Goal: Information Seeking & Learning: Compare options

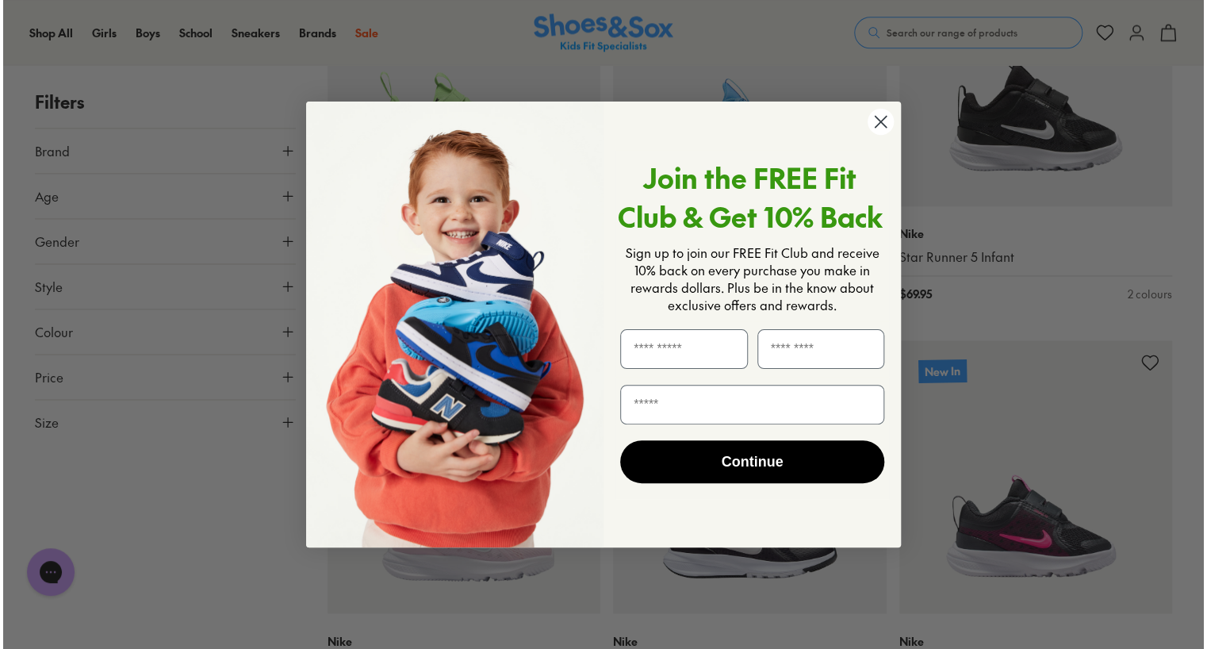
scroll to position [4079, 0]
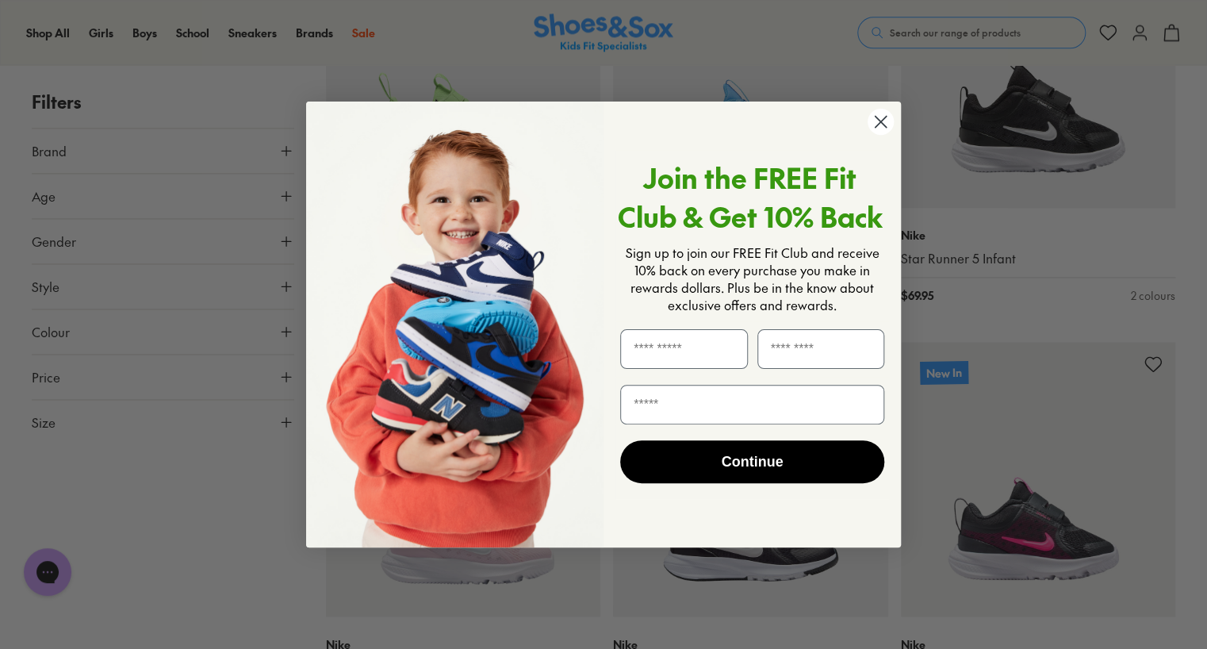
click at [875, 116] on icon "Close dialog" at bounding box center [880, 121] width 11 height 11
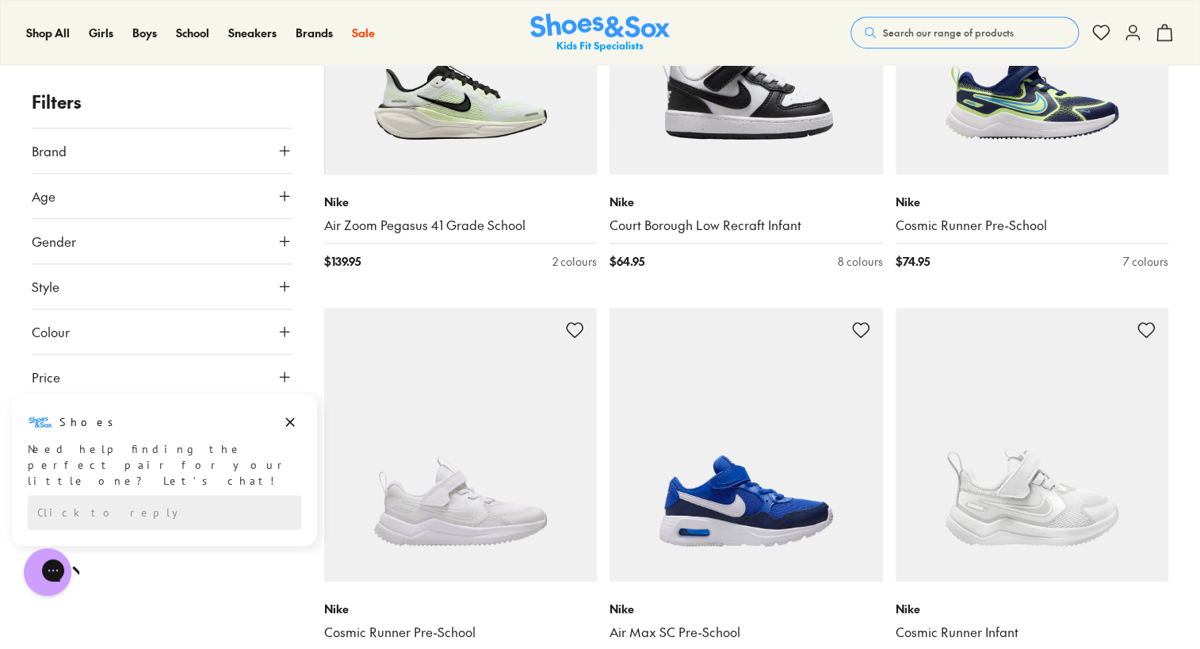
scroll to position [6443, 0]
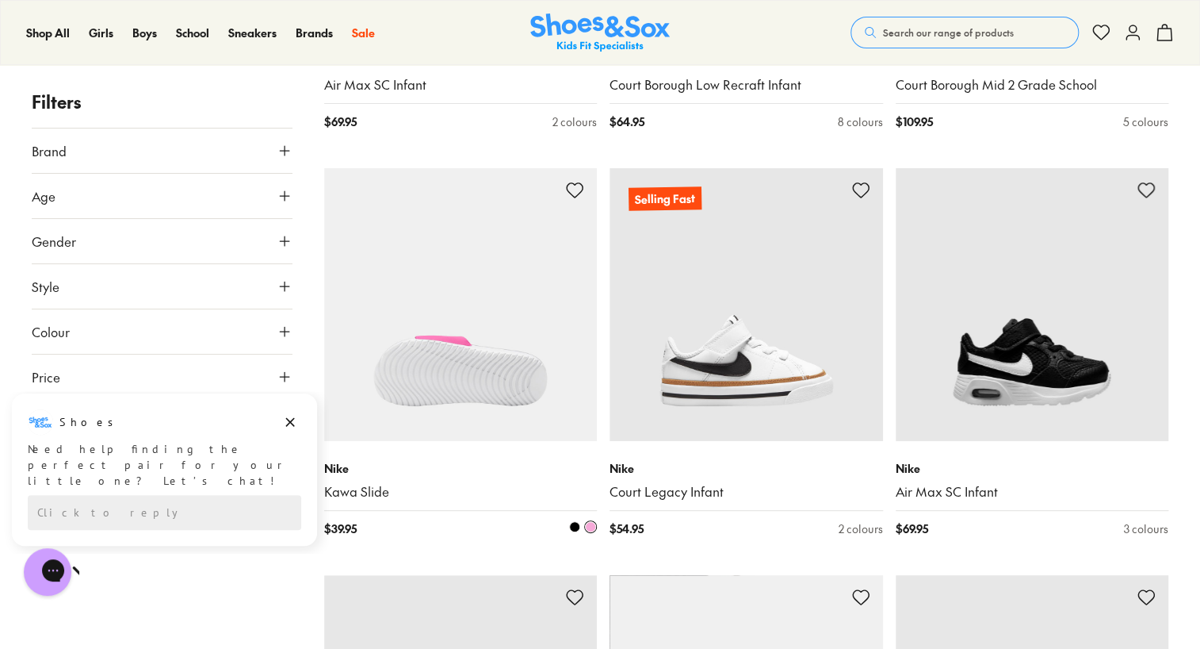
scroll to position [12218, 0]
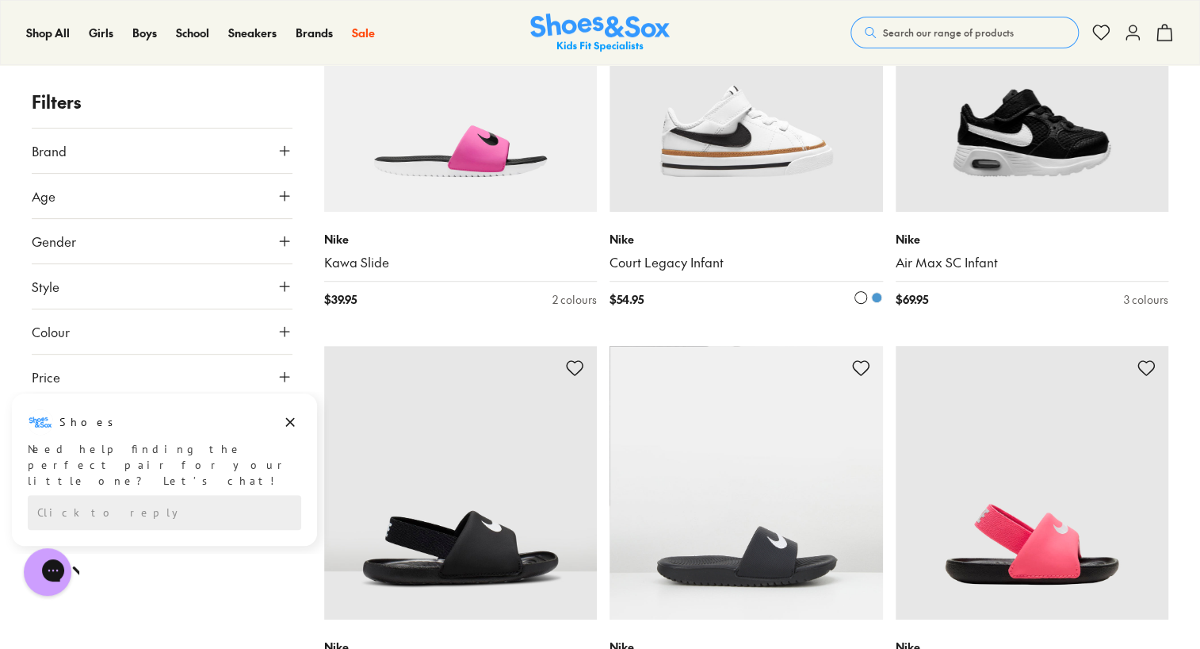
click at [871, 292] on span at bounding box center [876, 297] width 11 height 11
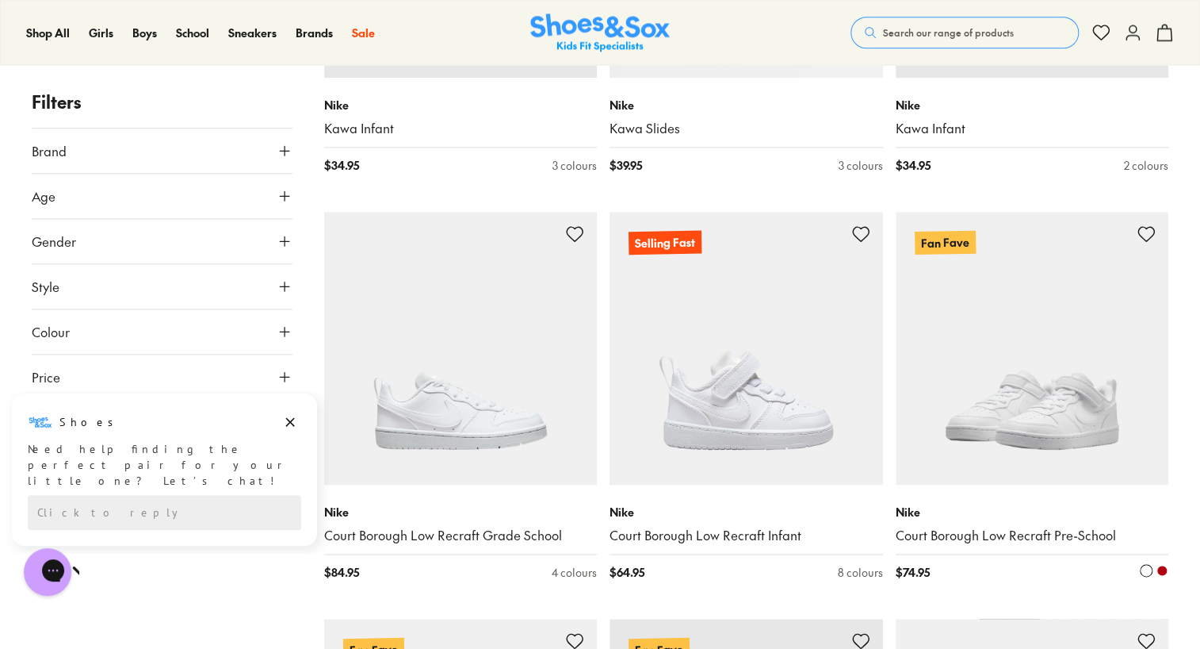
scroll to position [12932, 0]
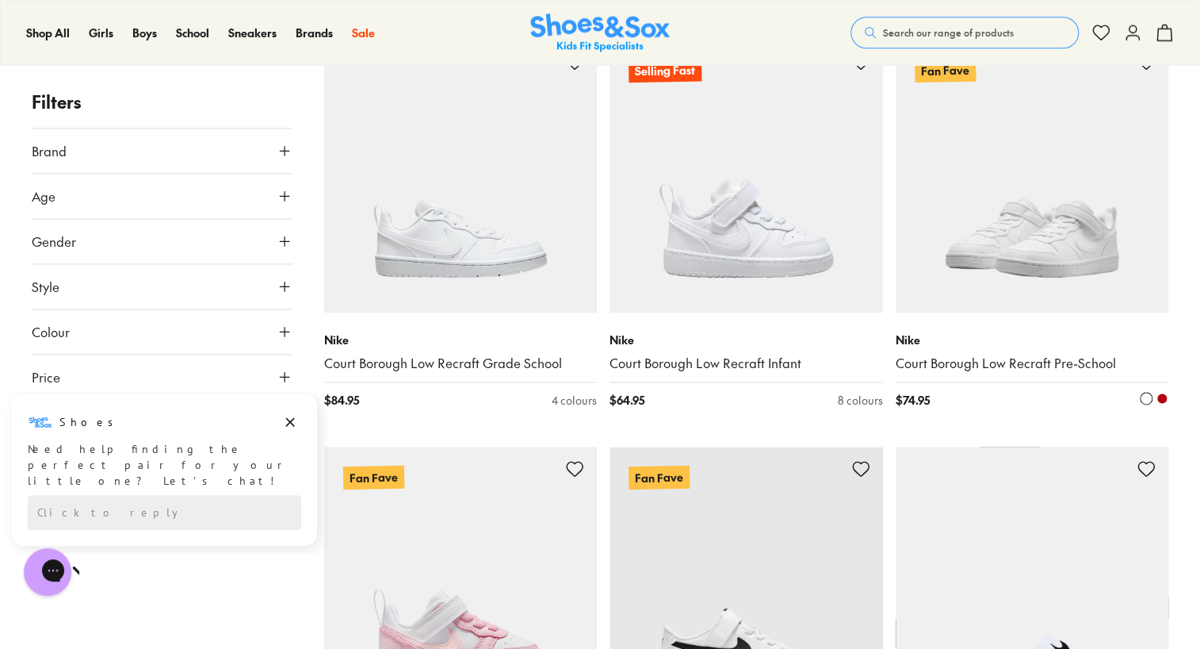
click at [1160, 392] on span at bounding box center [1162, 397] width 11 height 11
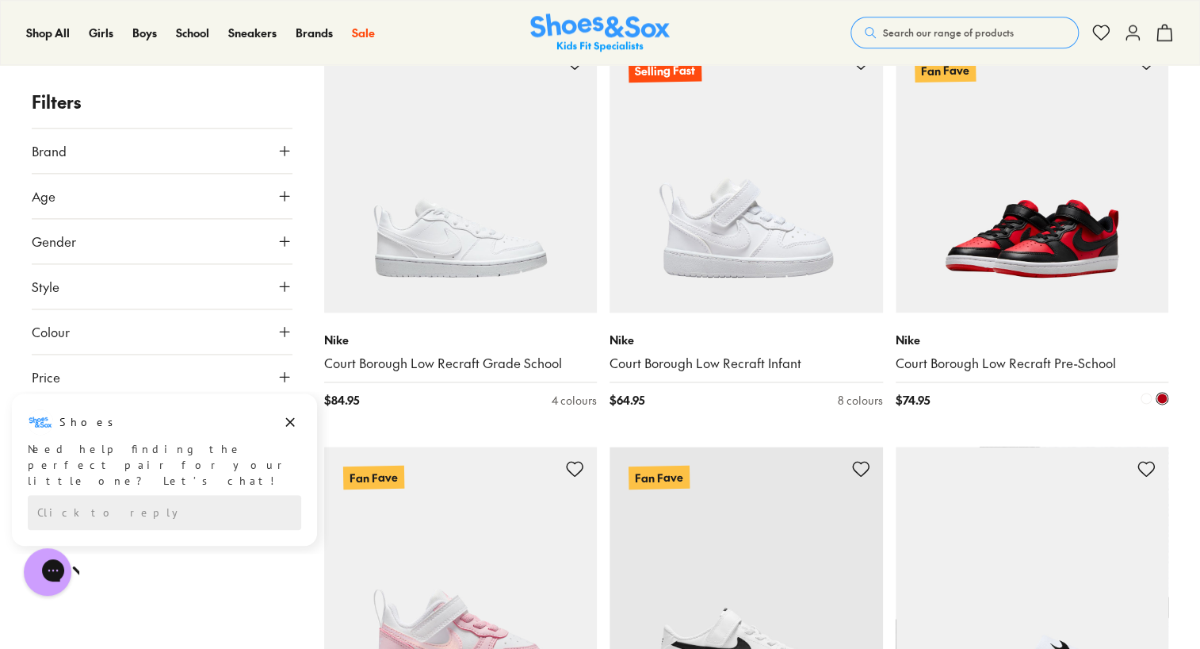
click at [1143, 392] on span at bounding box center [1146, 397] width 11 height 11
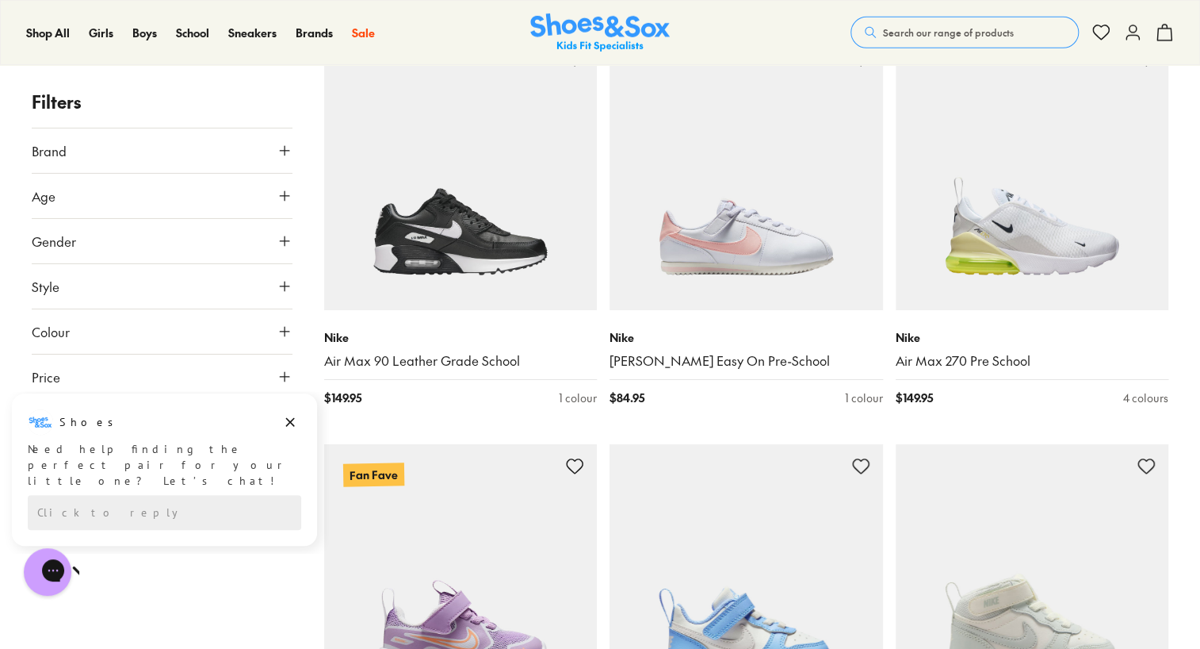
scroll to position [14676, 0]
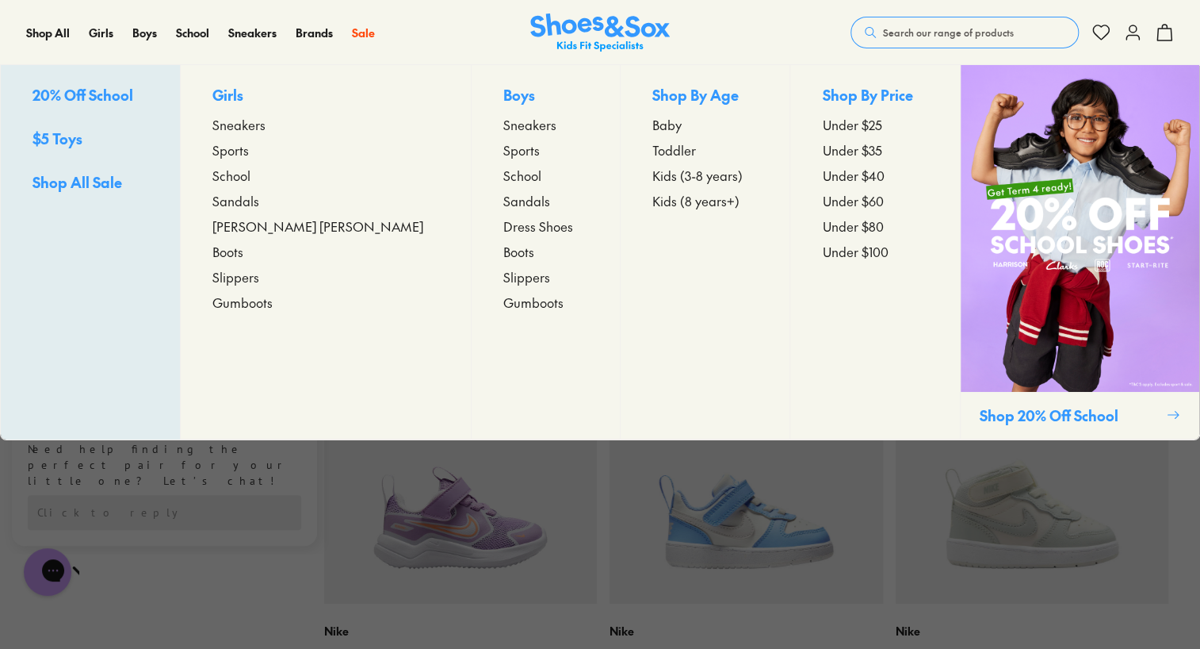
click at [504, 131] on span "Sneakers" at bounding box center [530, 124] width 53 height 19
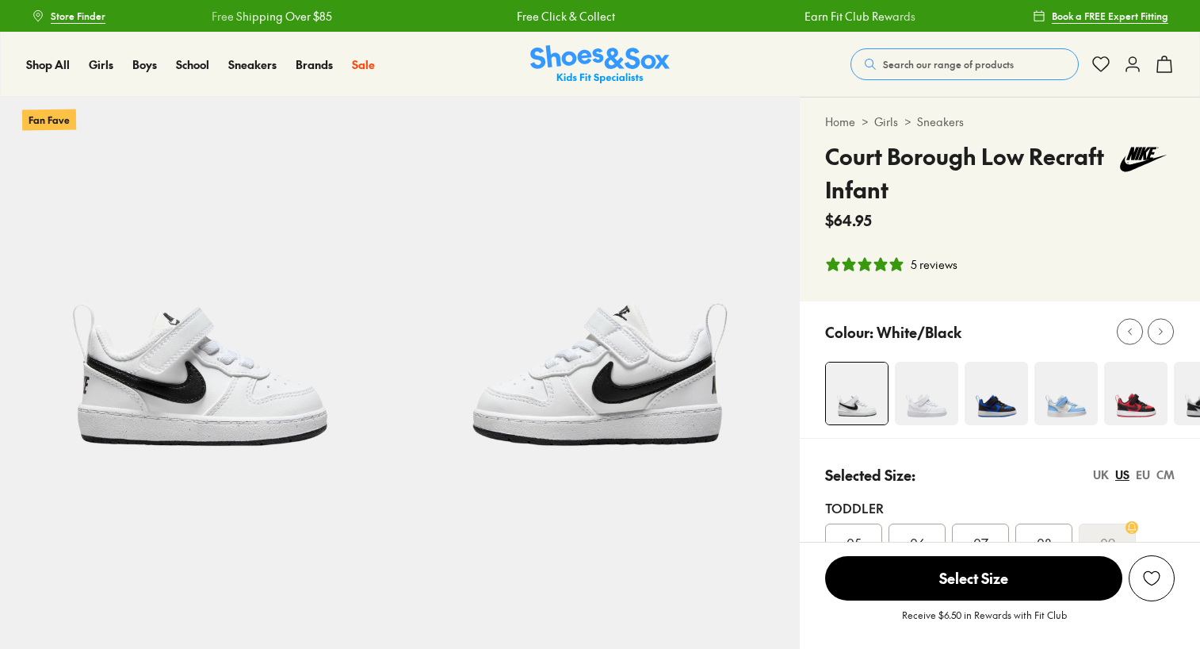
select select "*"
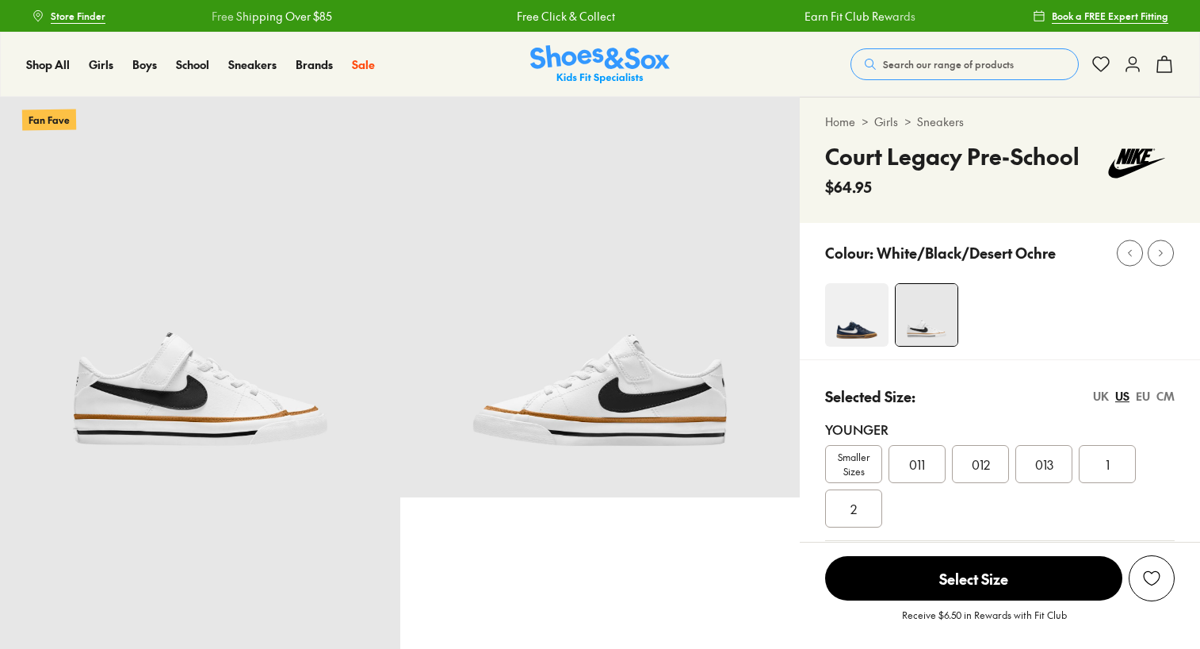
select select "*"
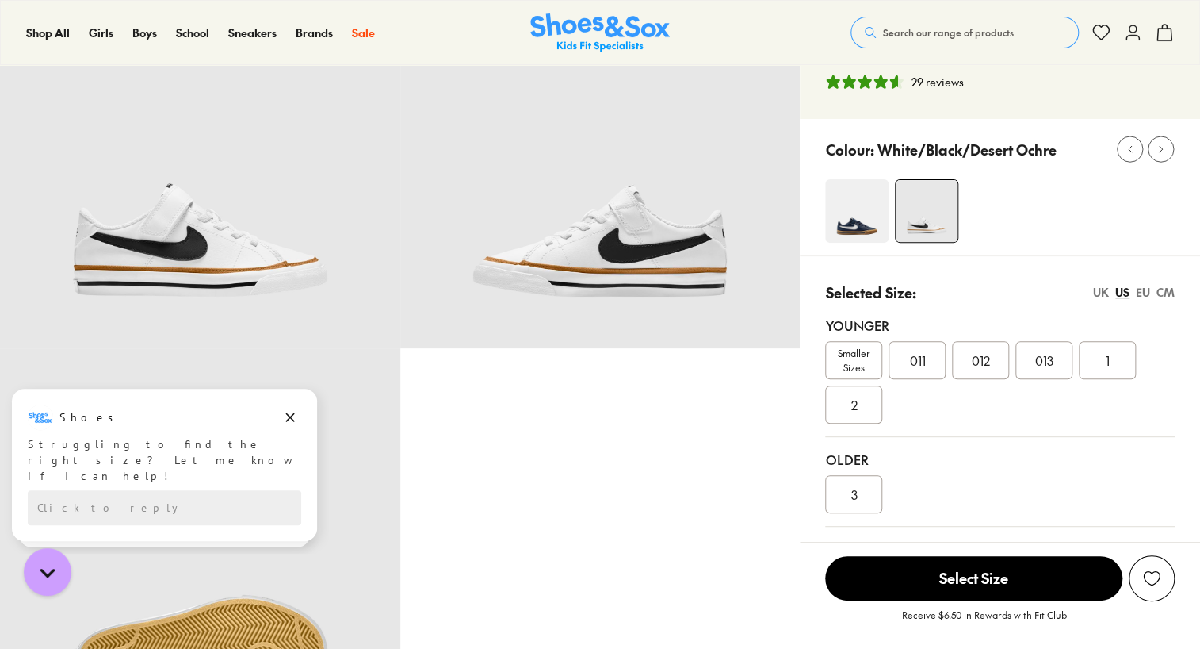
scroll to position [159, 0]
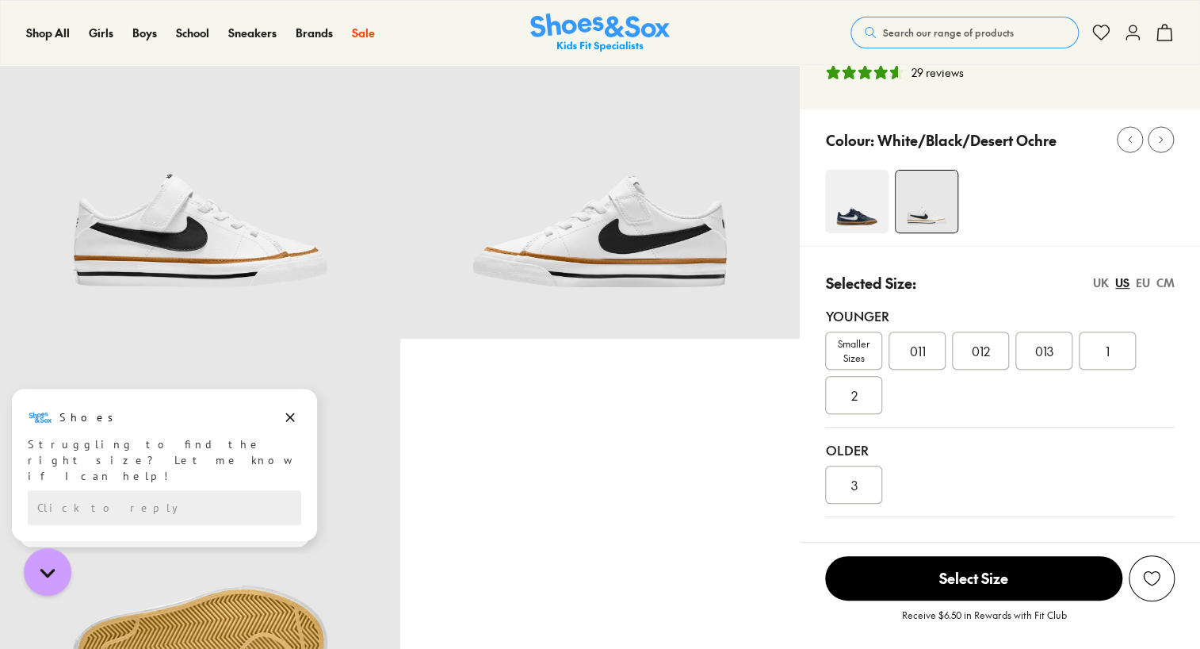
click at [718, 450] on div at bounding box center [400, 338] width 800 height 800
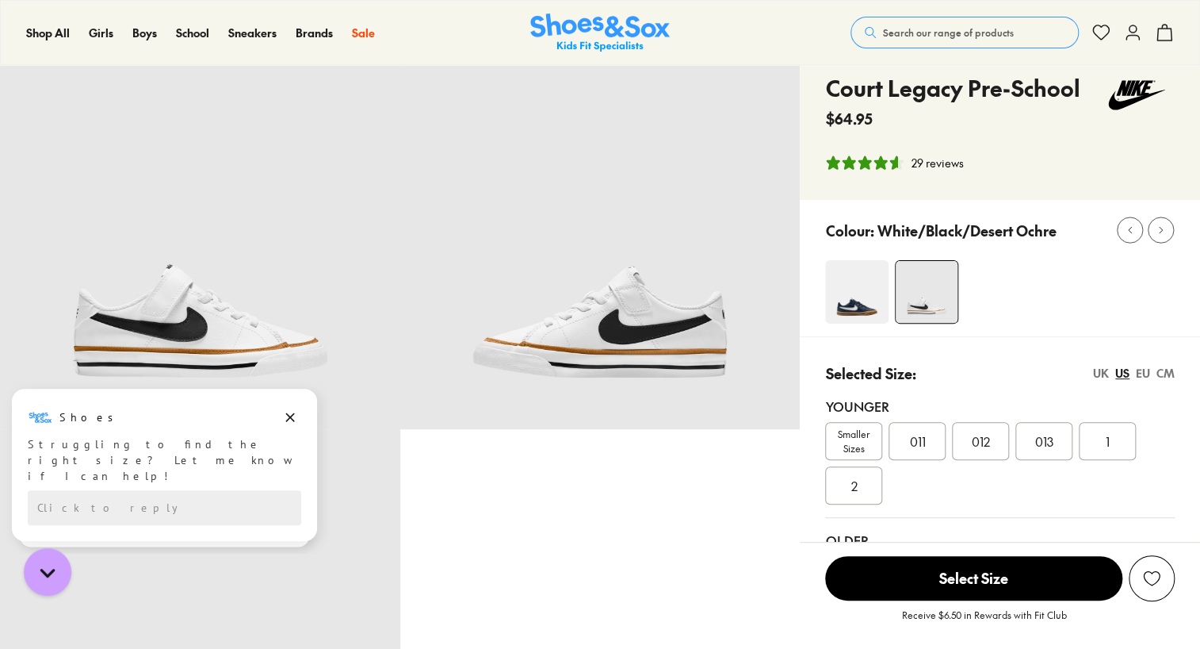
scroll to position [0, 0]
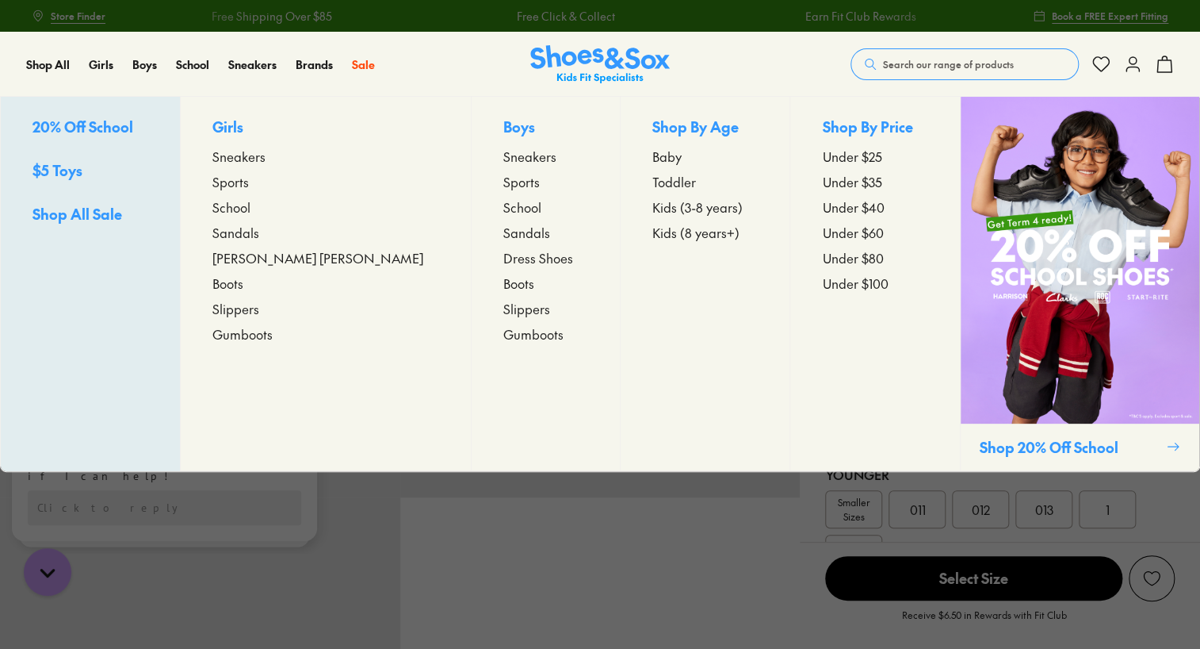
click at [653, 209] on span "Kids (3-8 years)" at bounding box center [698, 206] width 90 height 19
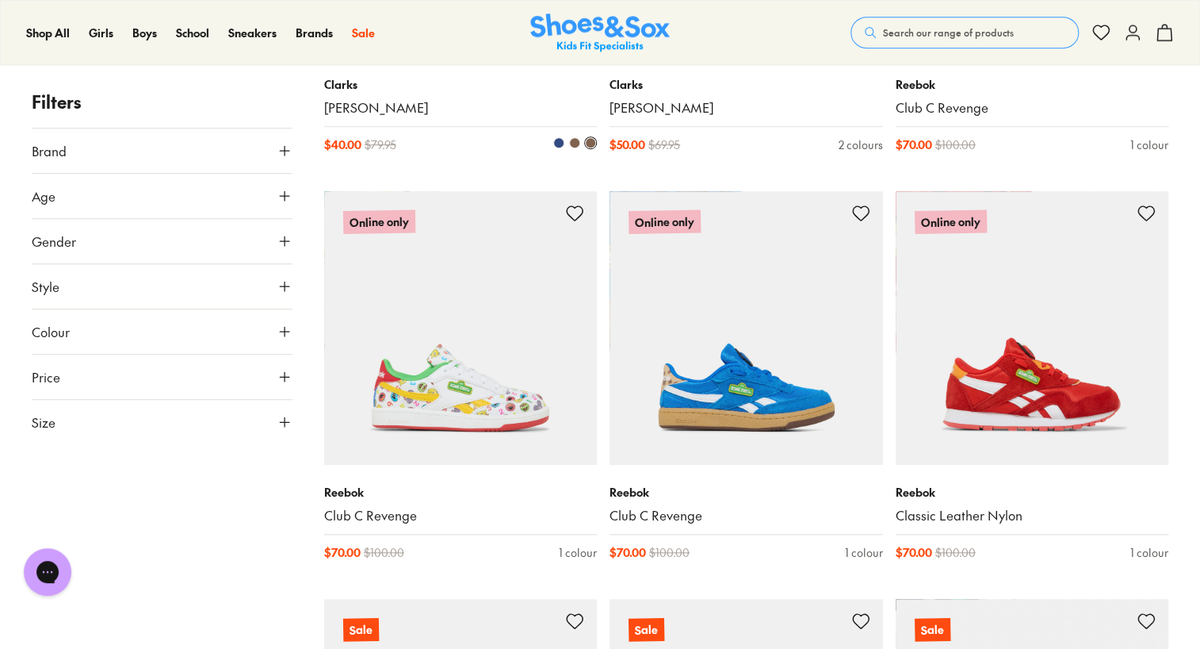
scroll to position [3489, 0]
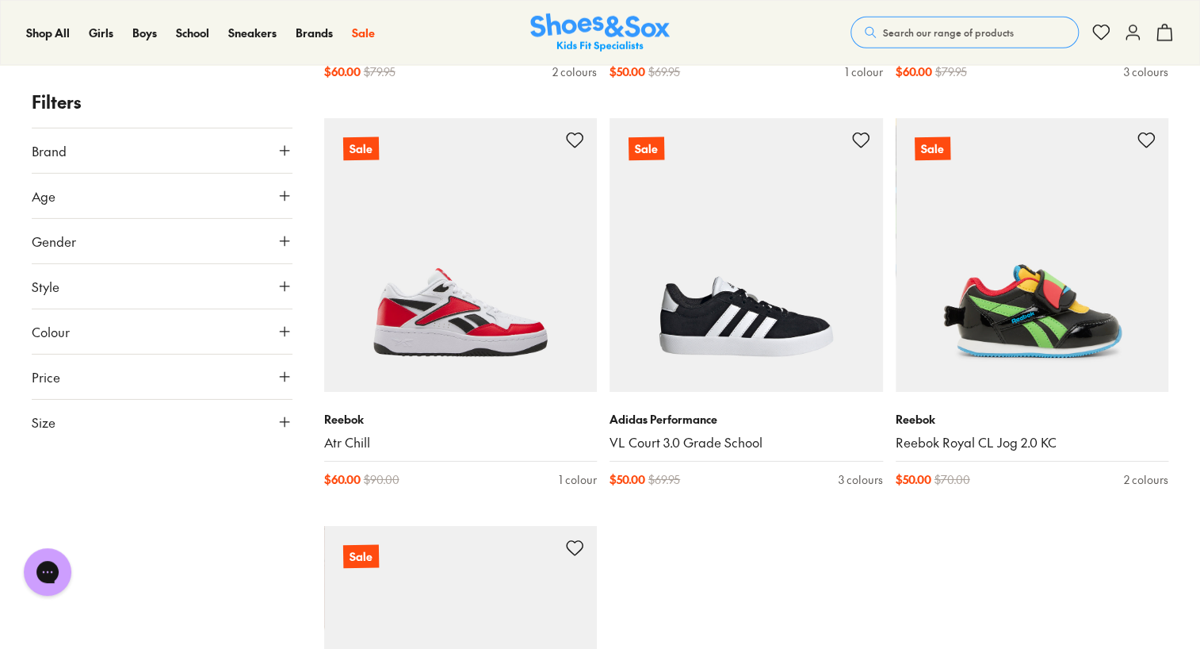
scroll to position [8405, 0]
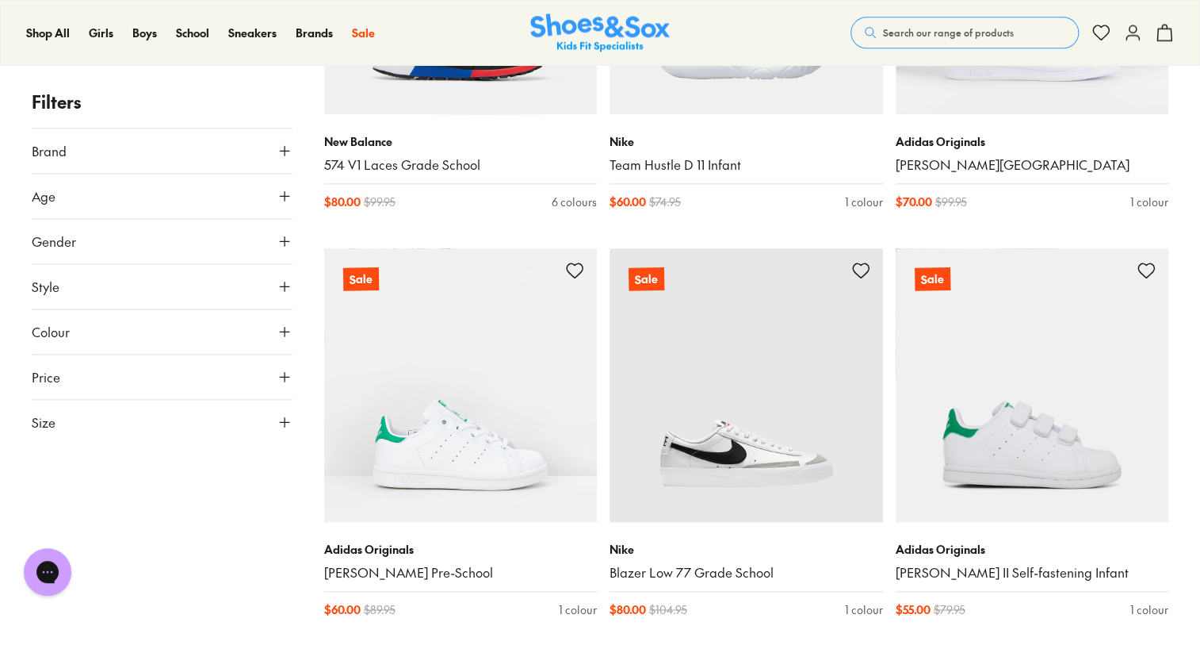
scroll to position [10070, 0]
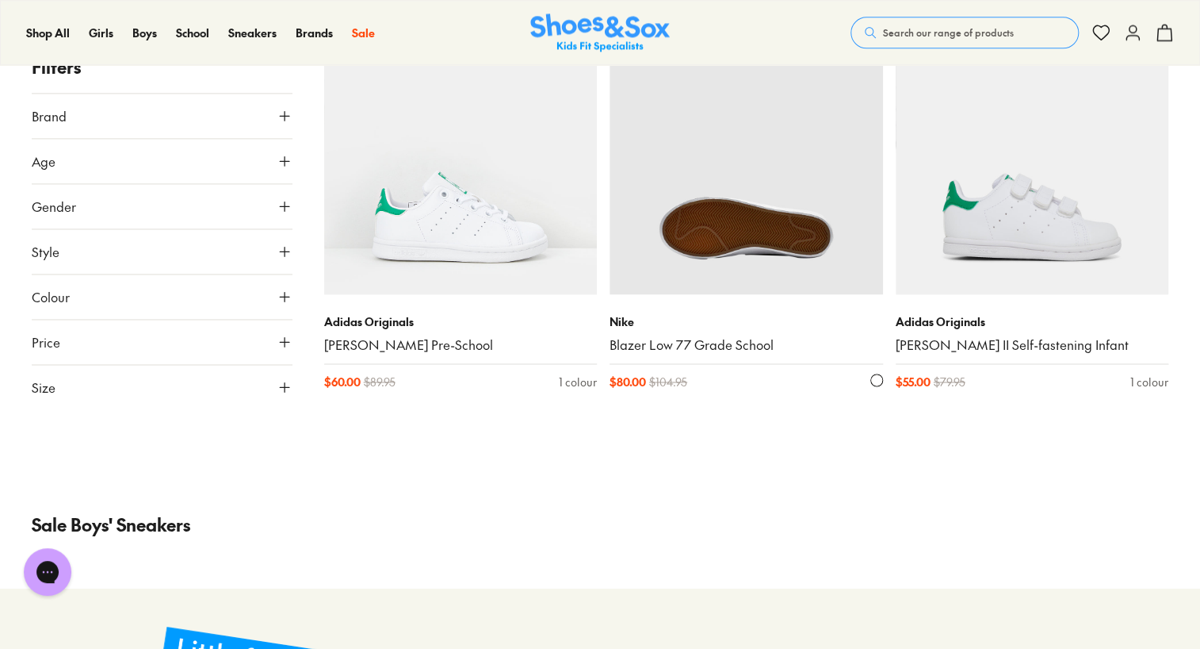
click at [749, 274] on img at bounding box center [747, 158] width 274 height 274
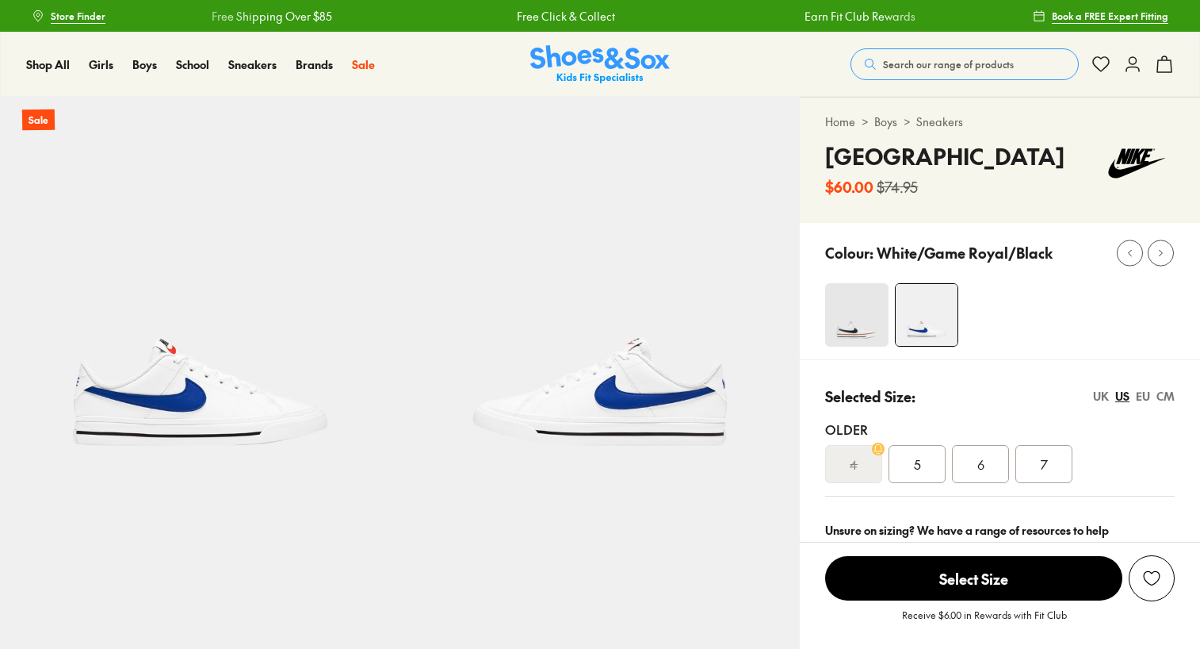
select select "*"
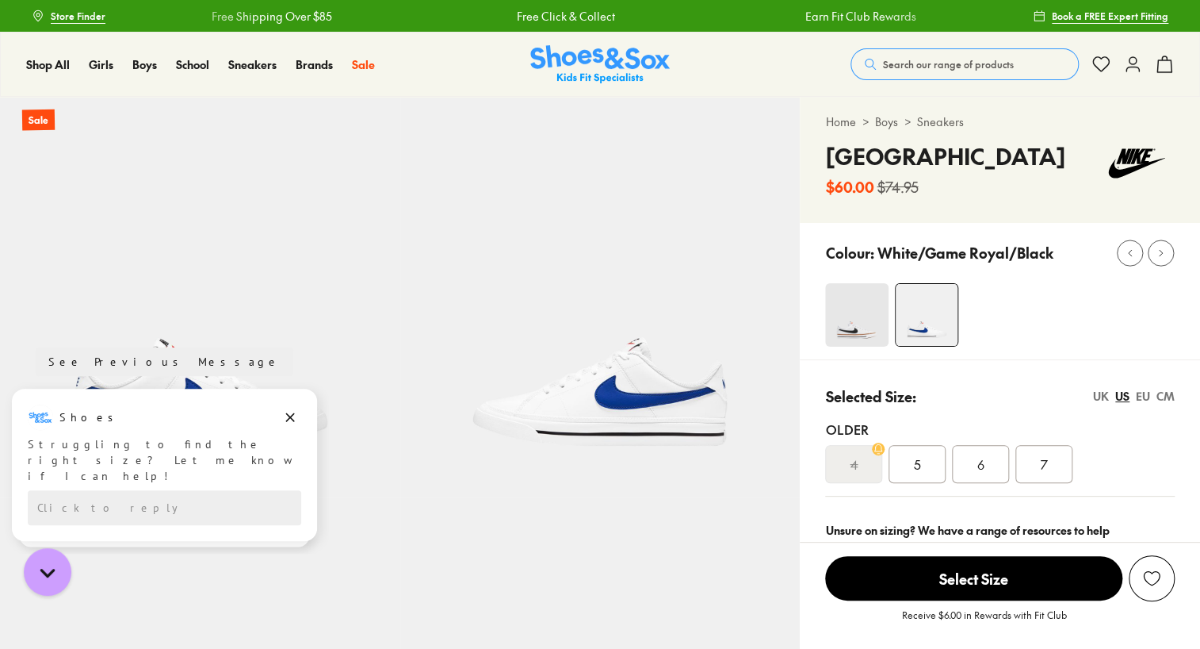
drag, startPoint x: 293, startPoint y: 419, endPoint x: 320, endPoint y: 375, distance: 51.7
click at [293, 419] on icon "Dismiss campaign" at bounding box center [290, 417] width 9 height 9
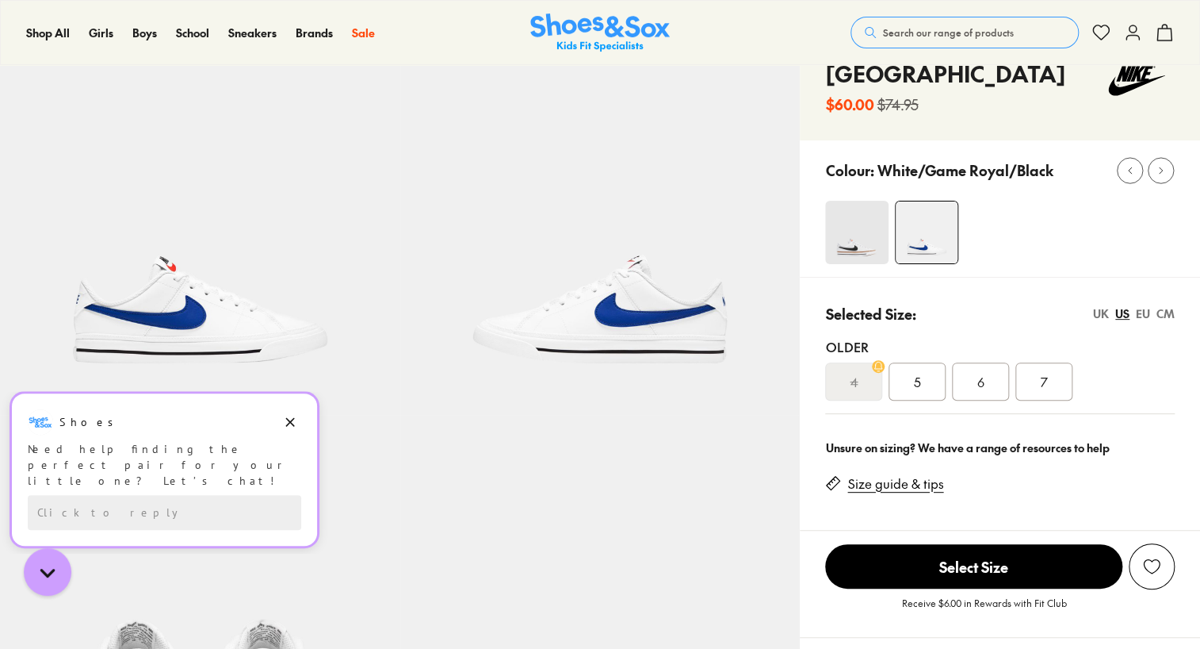
scroll to position [159, 0]
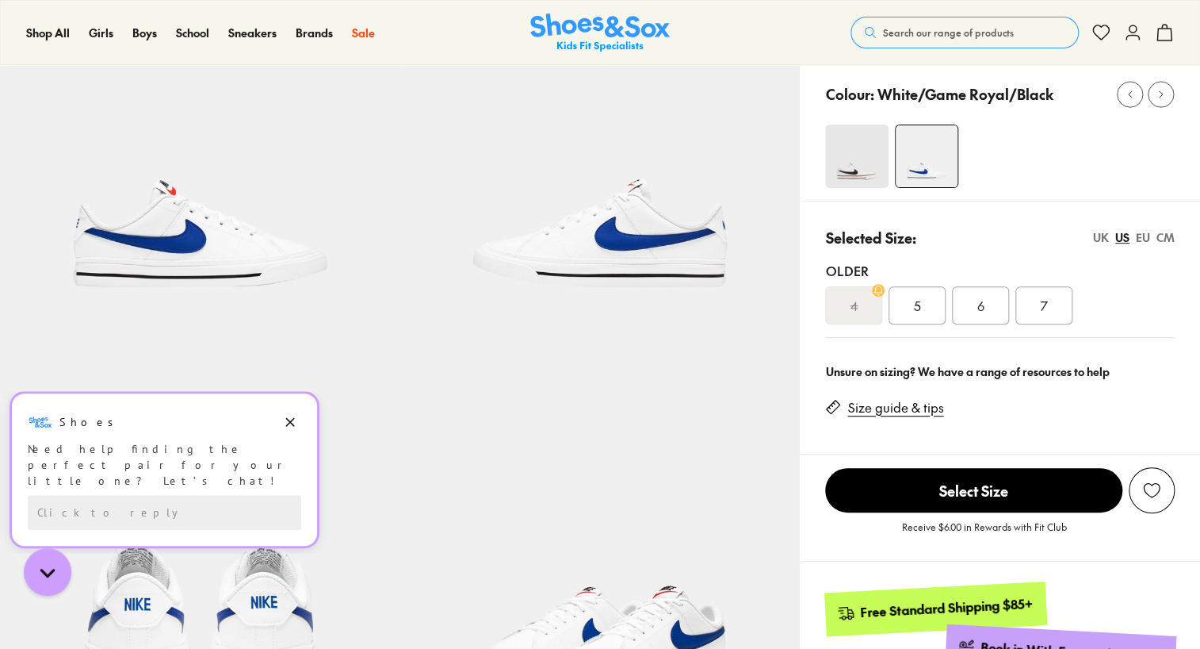
drag, startPoint x: 278, startPoint y: 425, endPoint x: 320, endPoint y: 425, distance: 41.2
click at [279, 425] on div "Shoes" at bounding box center [165, 421] width 274 height 25
click at [292, 424] on icon "Dismiss campaign" at bounding box center [290, 422] width 9 height 9
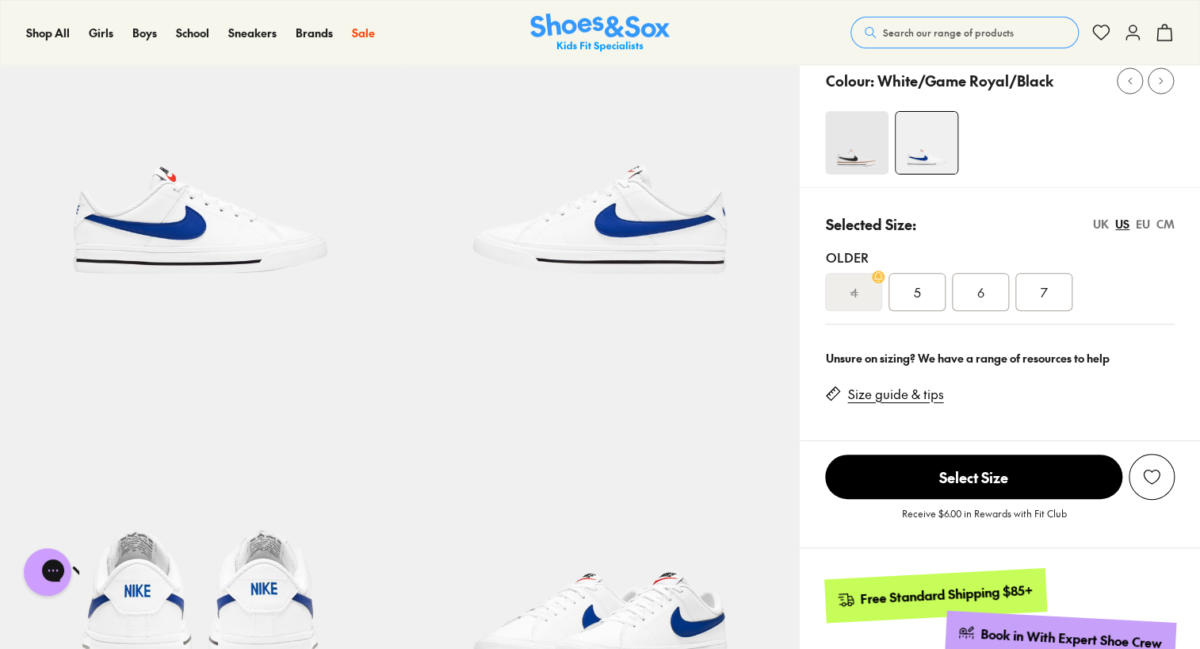
scroll to position [0, 0]
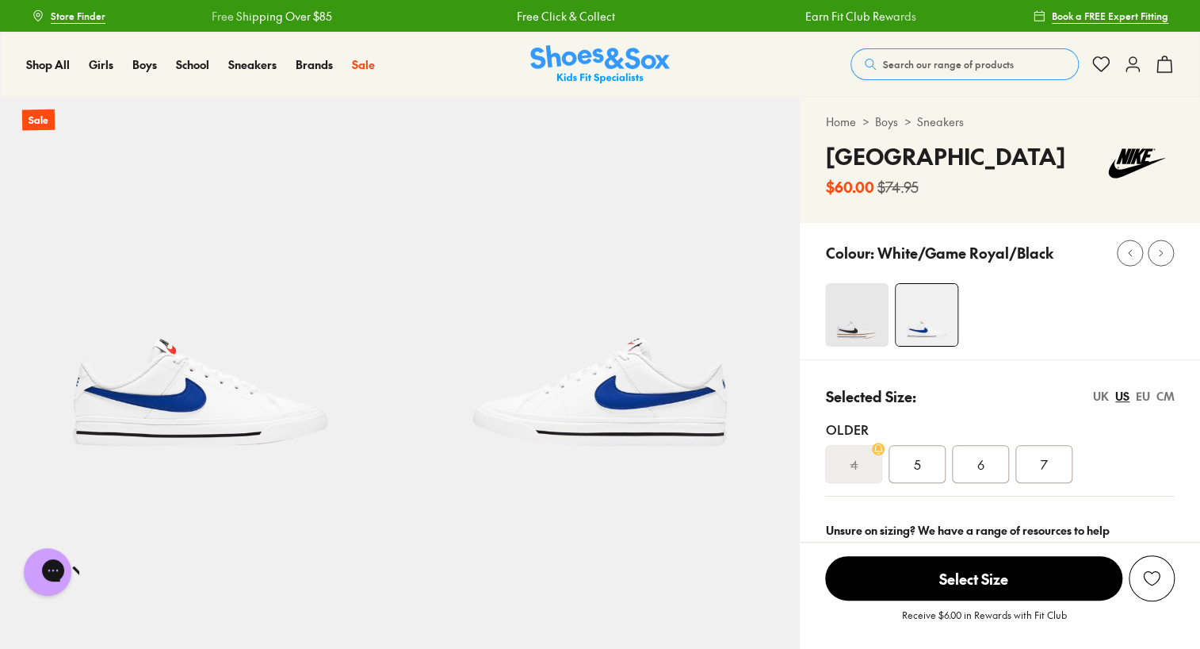
click at [857, 347] on img at bounding box center [856, 314] width 63 height 63
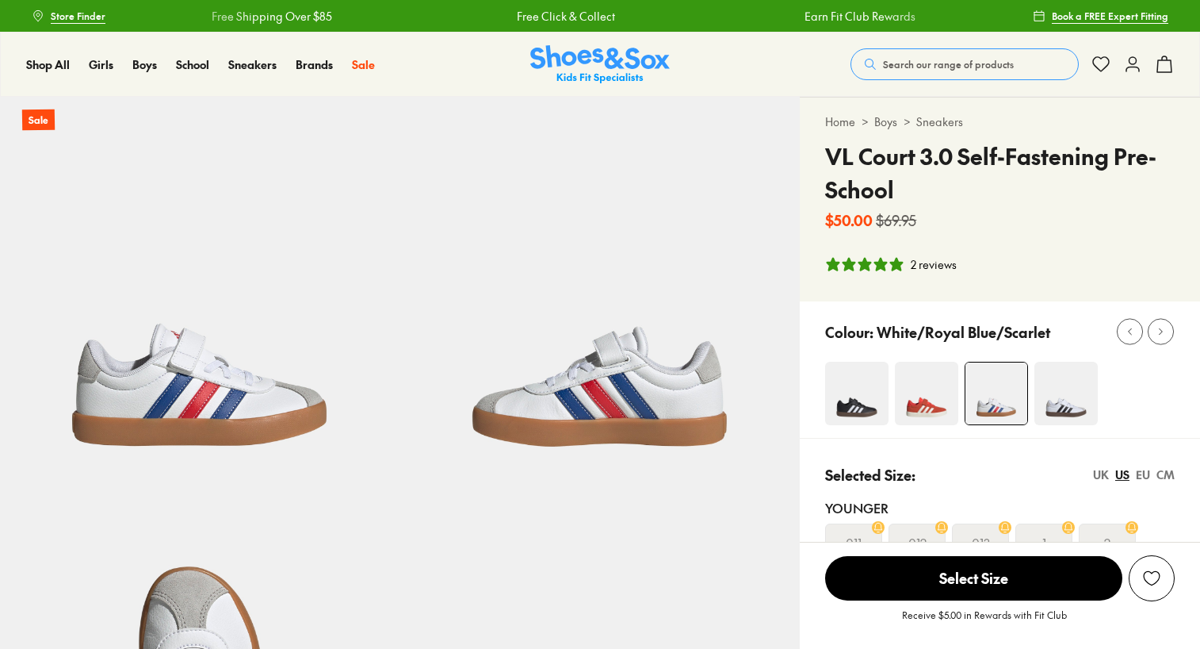
select select "*"
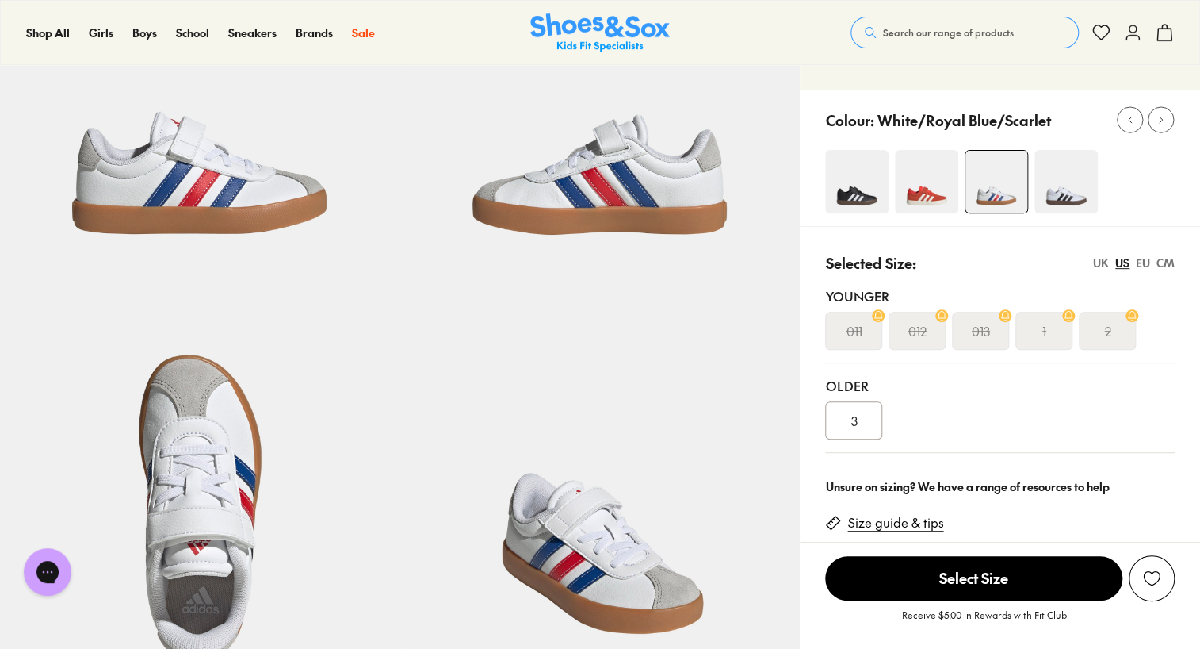
scroll to position [238, 0]
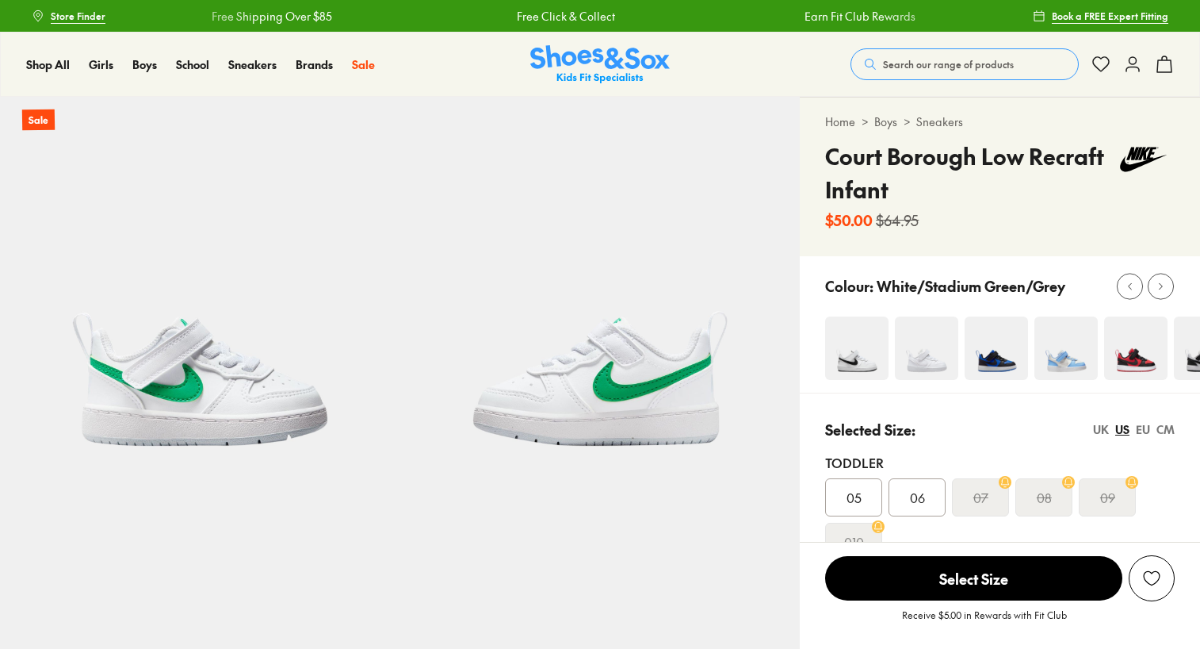
select select "*"
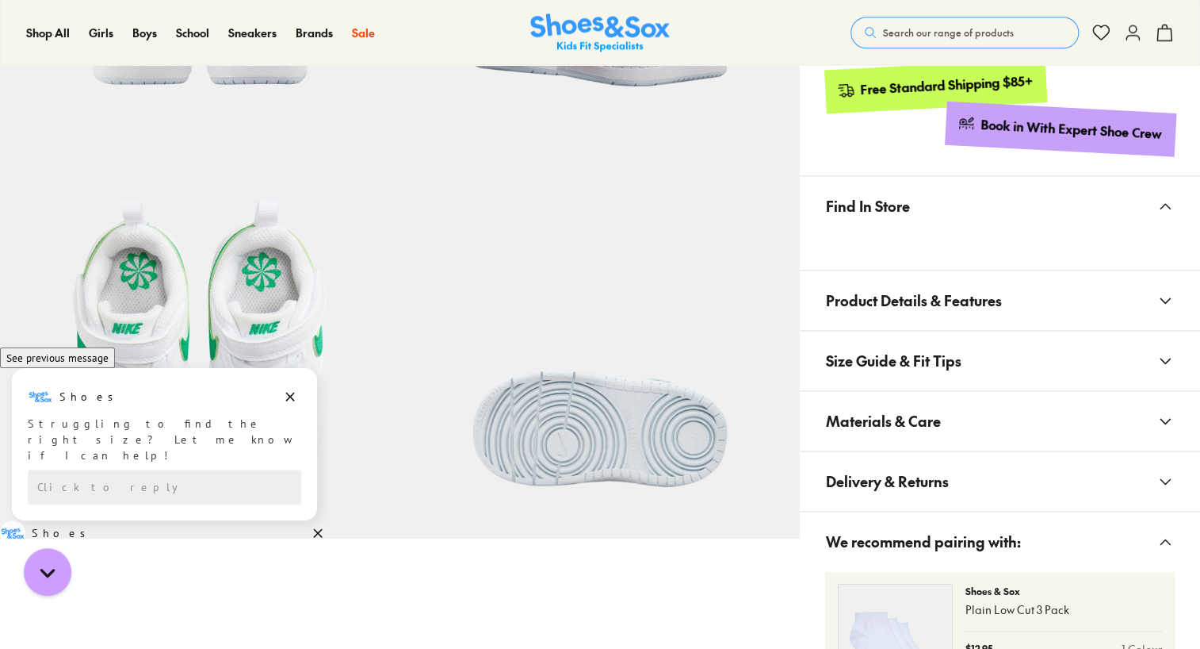
scroll to position [872, 0]
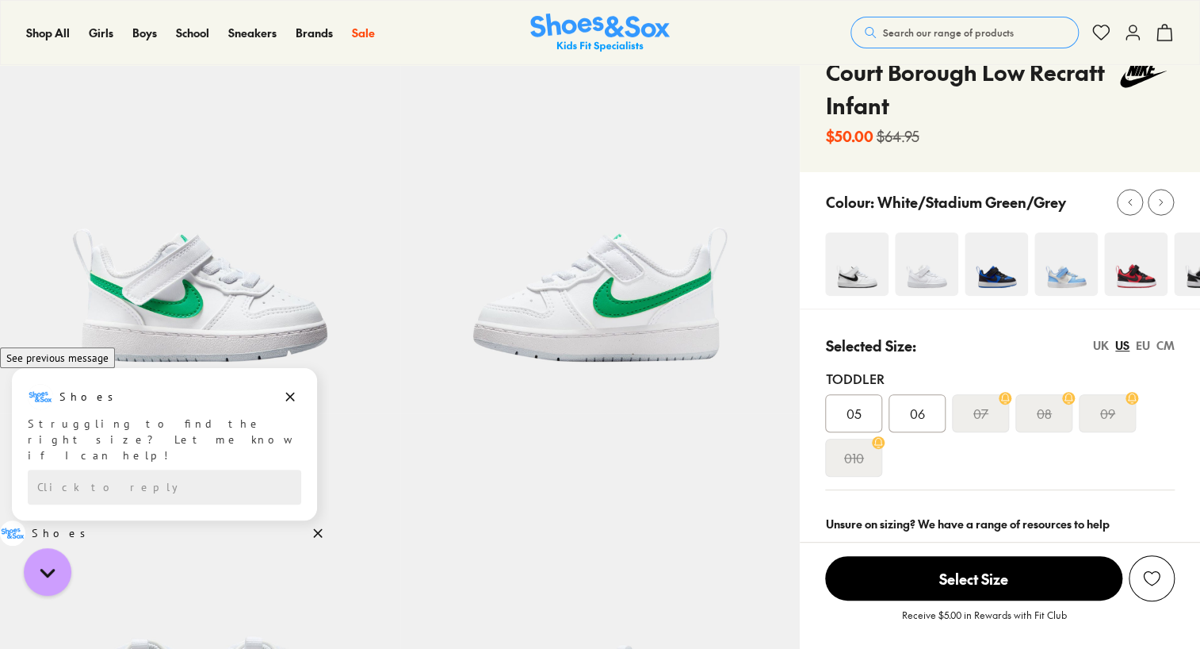
scroll to position [79, 0]
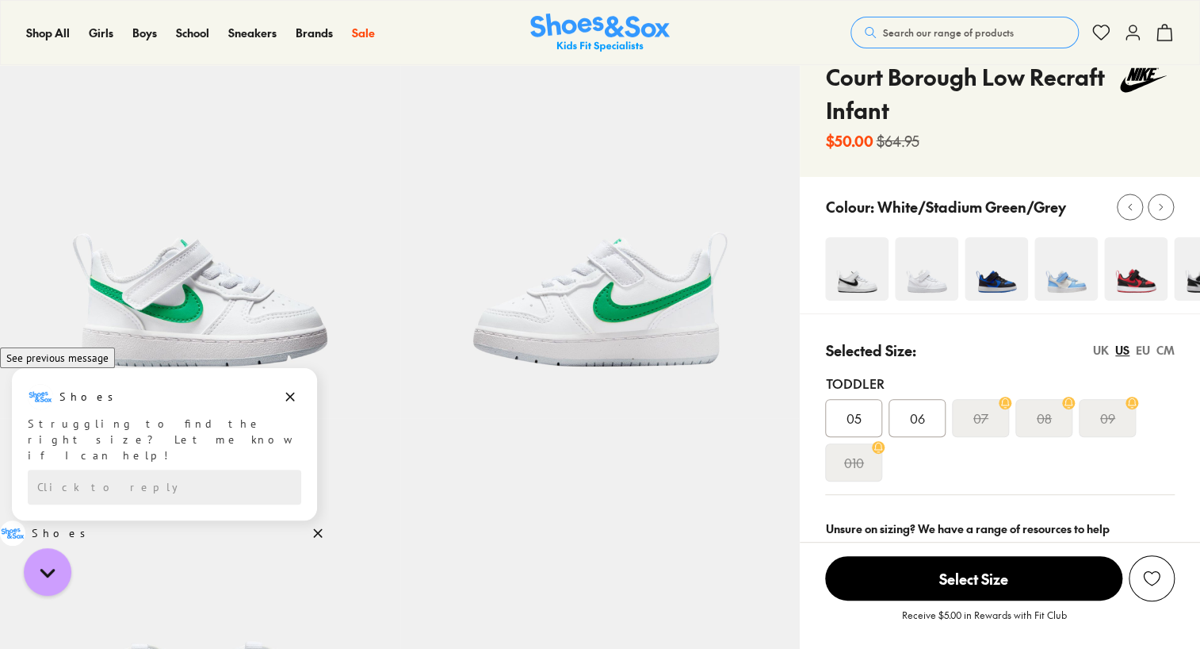
click at [1059, 292] on img at bounding box center [1066, 268] width 63 height 63
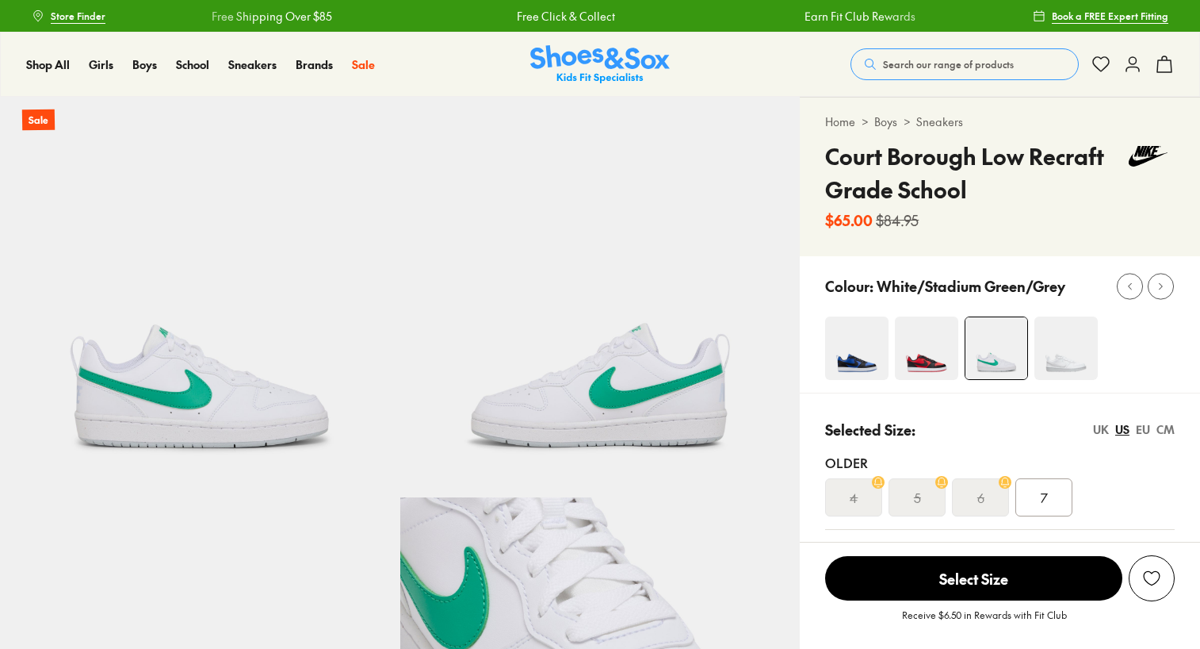
select select "*"
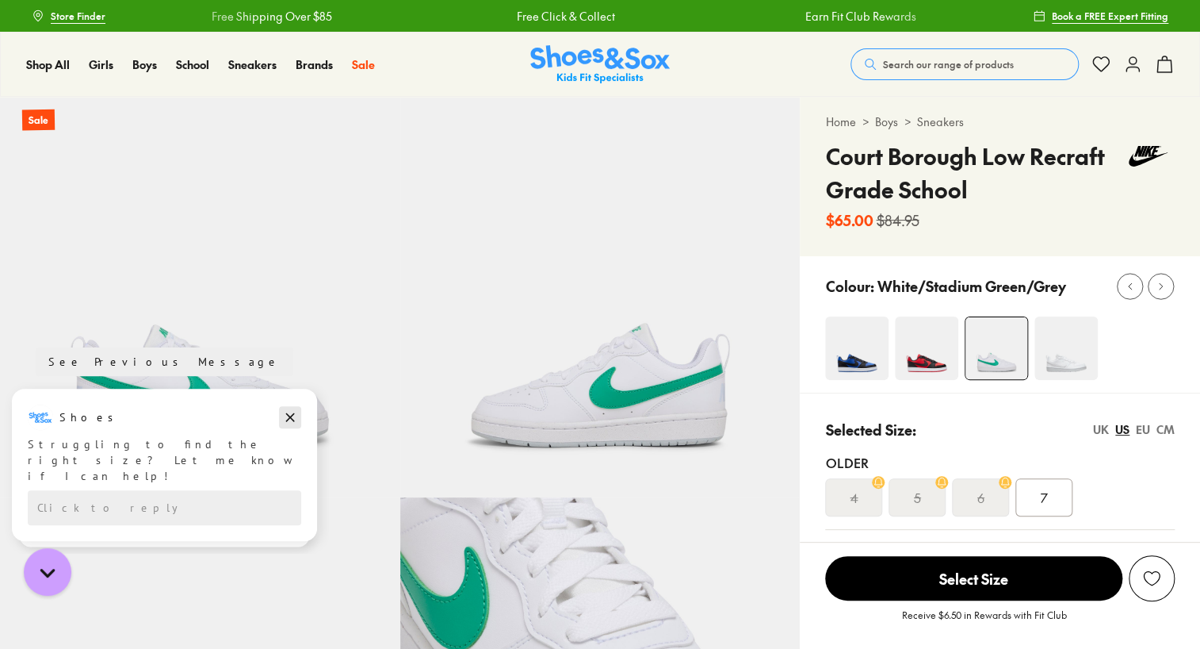
drag, startPoint x: 298, startPoint y: 418, endPoint x: 298, endPoint y: 372, distance: 46.0
click at [298, 418] on button "Dismiss campaign" at bounding box center [290, 417] width 22 height 22
click at [301, 423] on button "Dismiss campaign" at bounding box center [290, 422] width 22 height 22
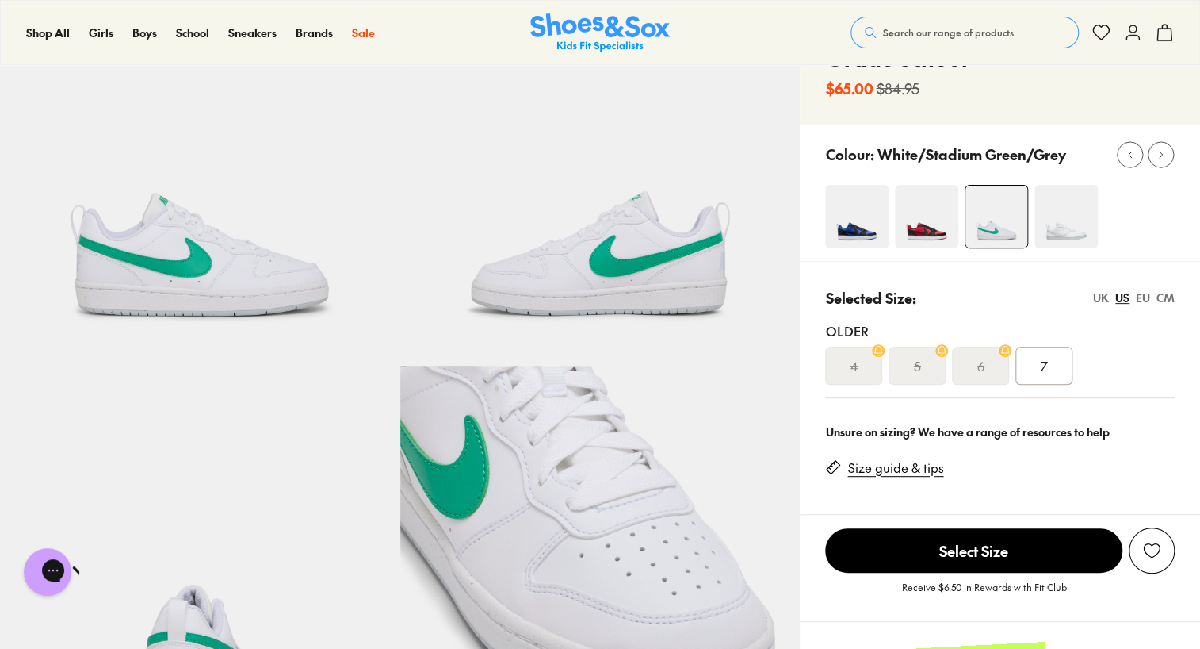
scroll to position [159, 0]
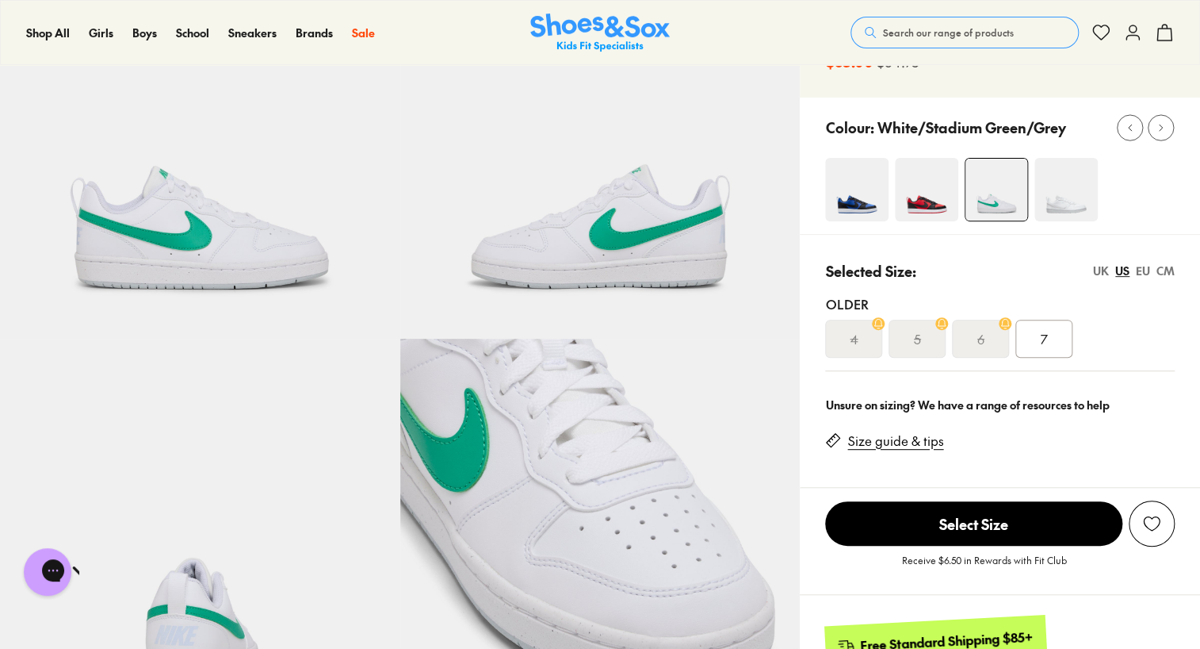
click at [1102, 274] on div "UK" at bounding box center [1101, 270] width 16 height 17
click at [1145, 274] on div "EU" at bounding box center [1143, 270] width 14 height 17
click at [1163, 274] on div "CM" at bounding box center [1166, 270] width 18 height 17
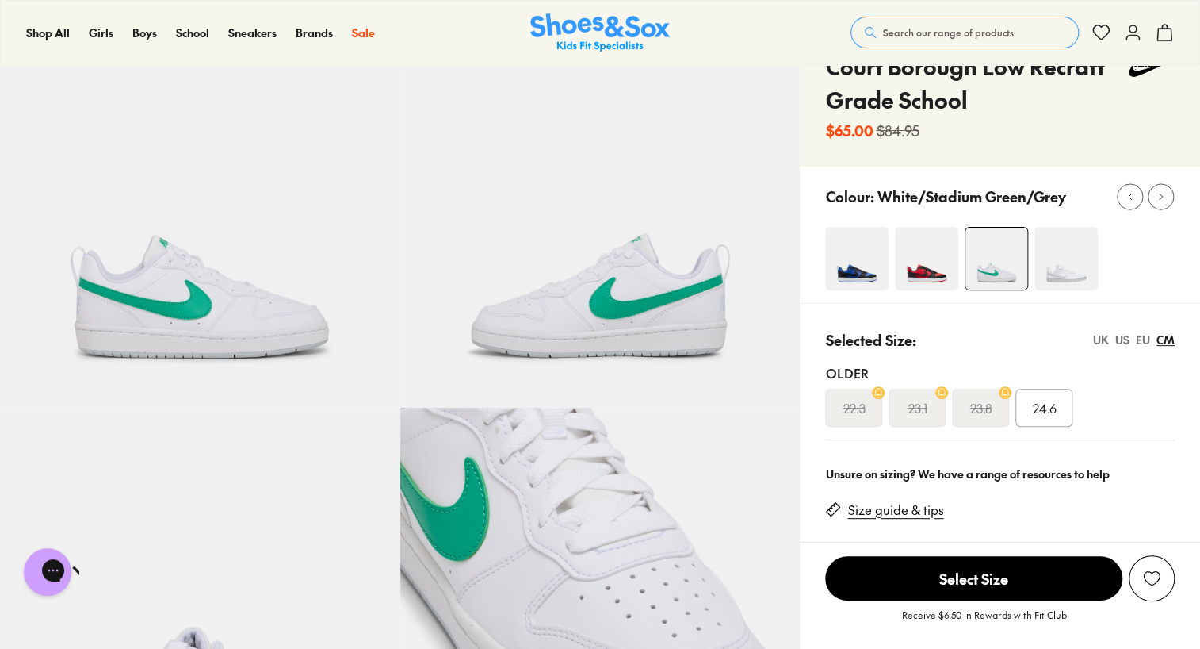
scroll to position [79, 0]
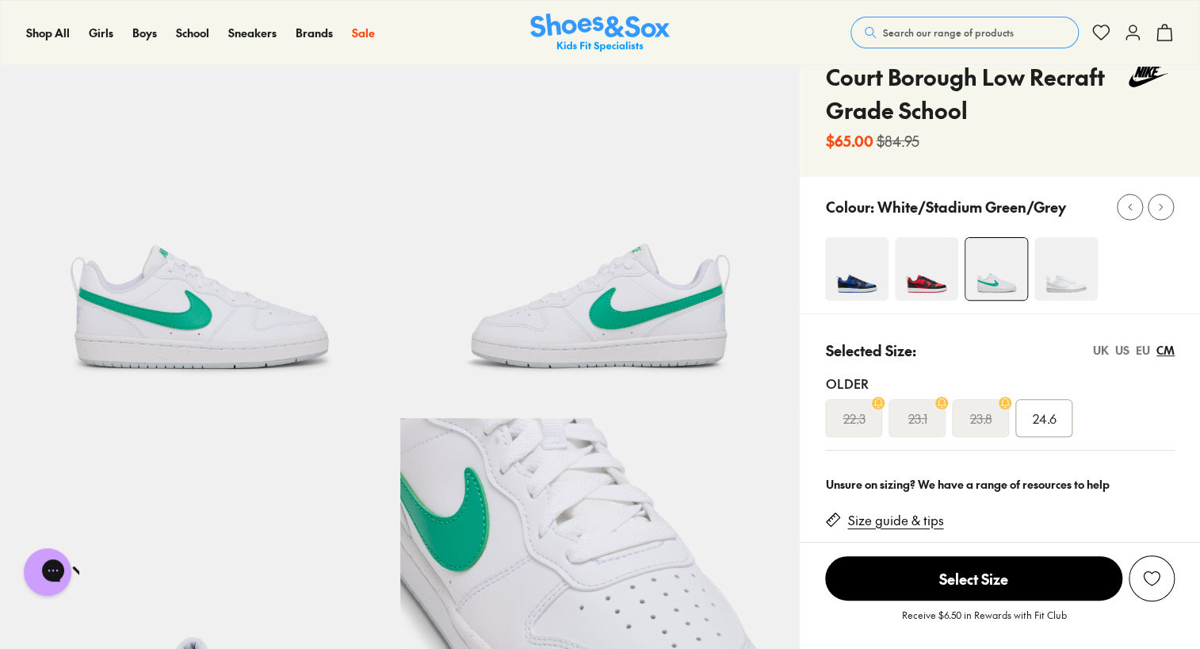
drag, startPoint x: 206, startPoint y: 303, endPoint x: 229, endPoint y: 302, distance: 23.0
click at [207, 303] on img at bounding box center [200, 217] width 400 height 400
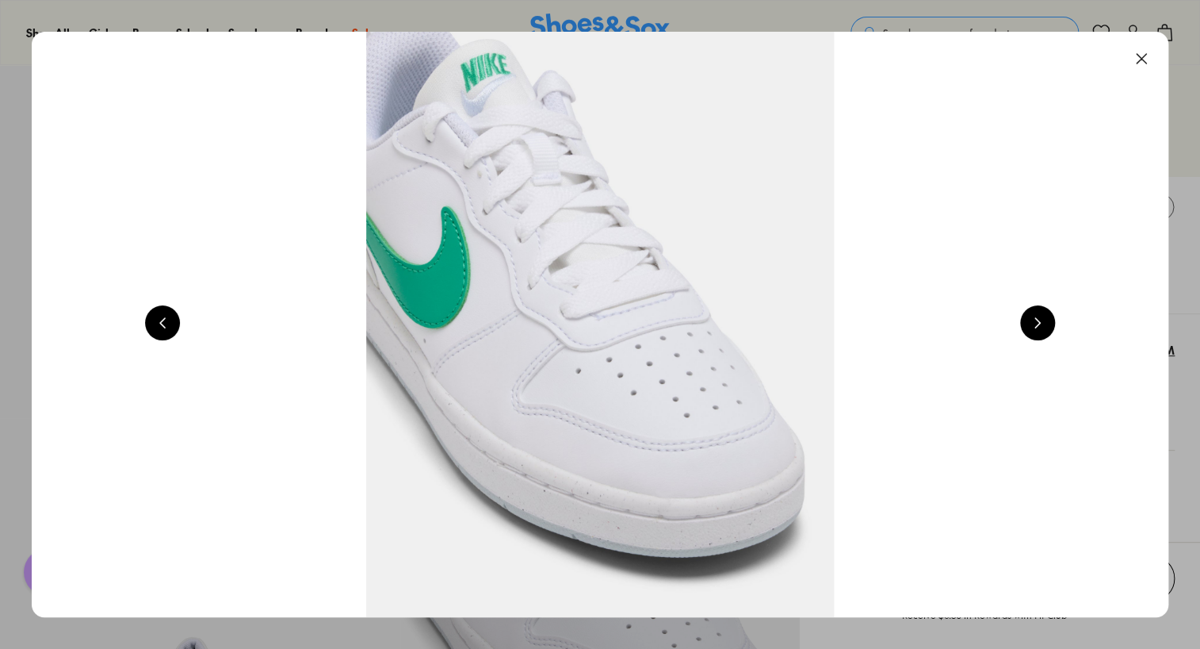
scroll to position [0, 1143]
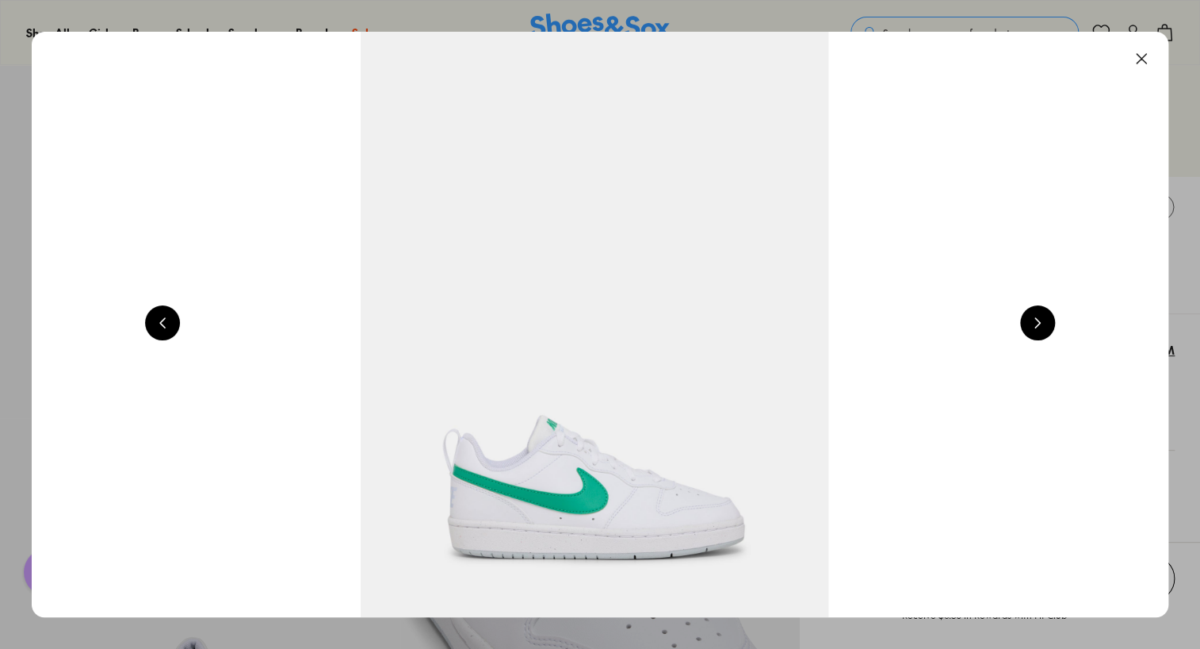
click at [1044, 324] on button at bounding box center [1037, 322] width 35 height 35
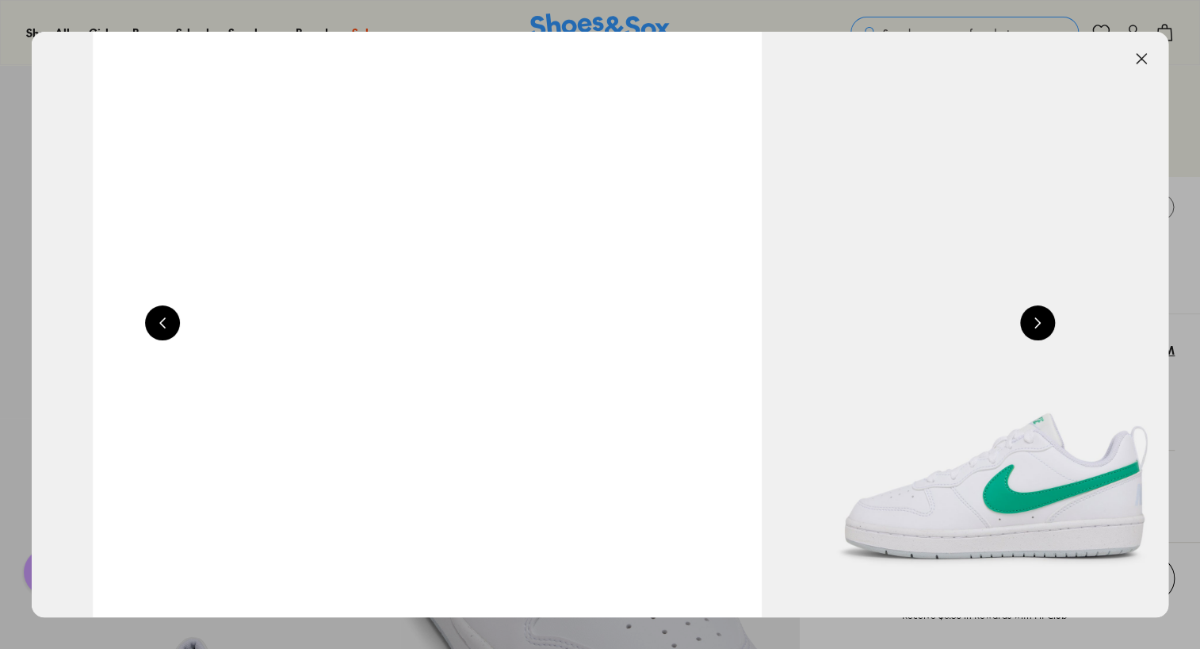
click at [1044, 324] on button at bounding box center [1037, 322] width 35 height 35
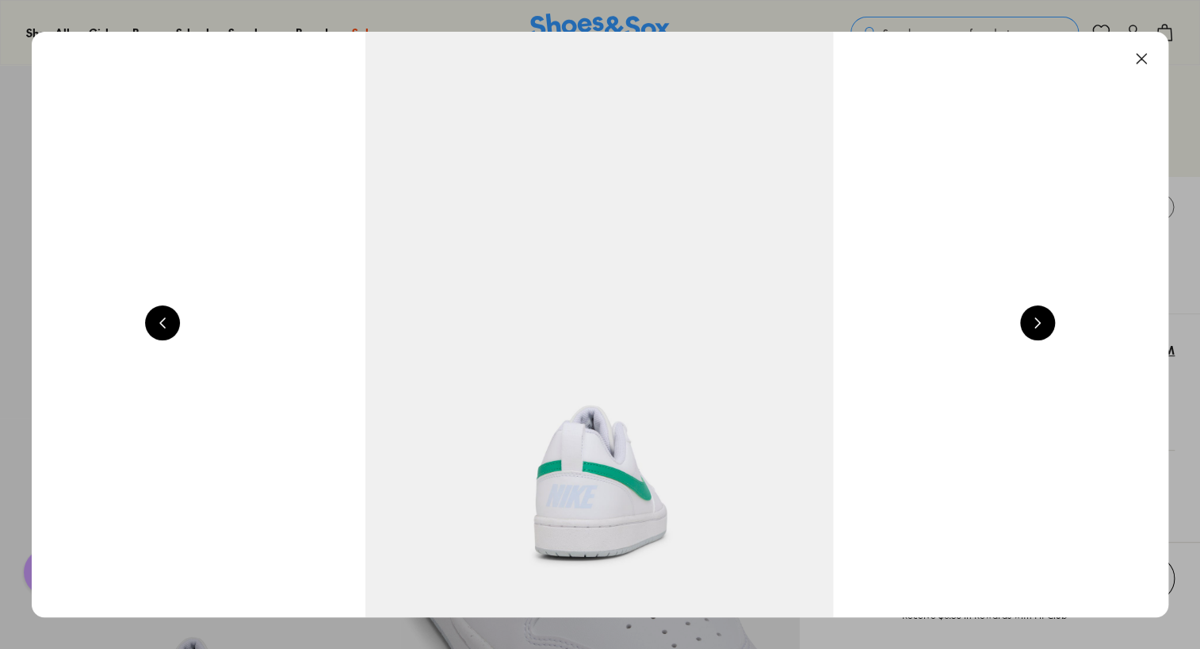
scroll to position [0, 3429]
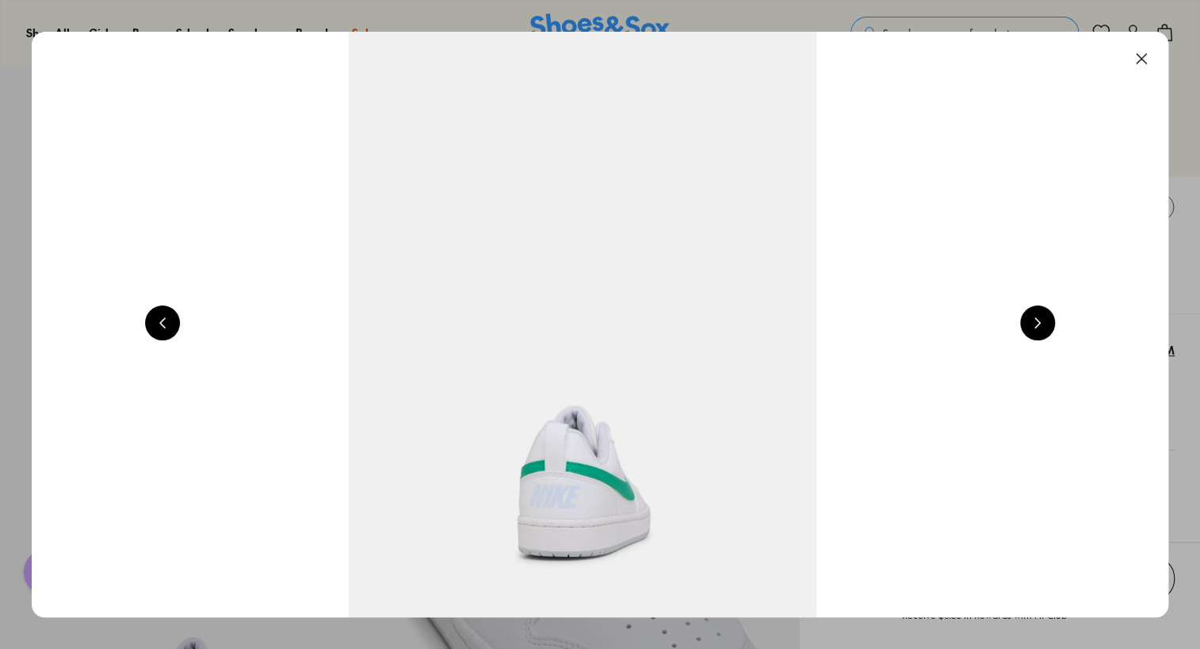
click at [1148, 61] on button at bounding box center [1141, 58] width 35 height 35
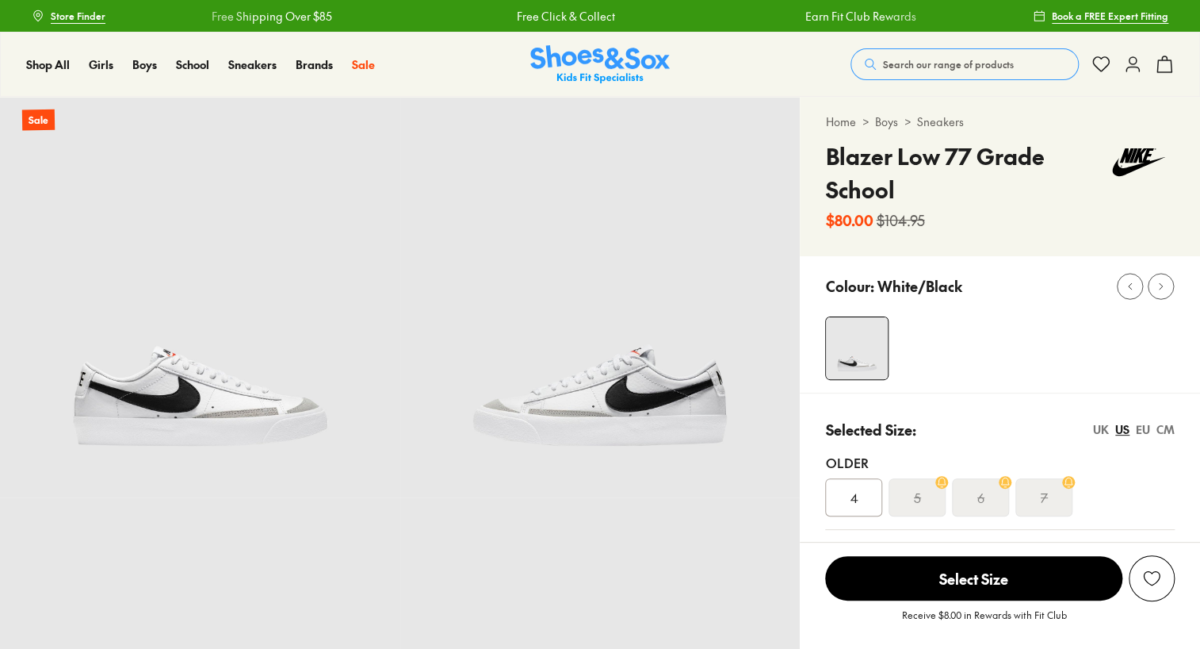
select select "*"
click at [746, 400] on img at bounding box center [600, 297] width 400 height 400
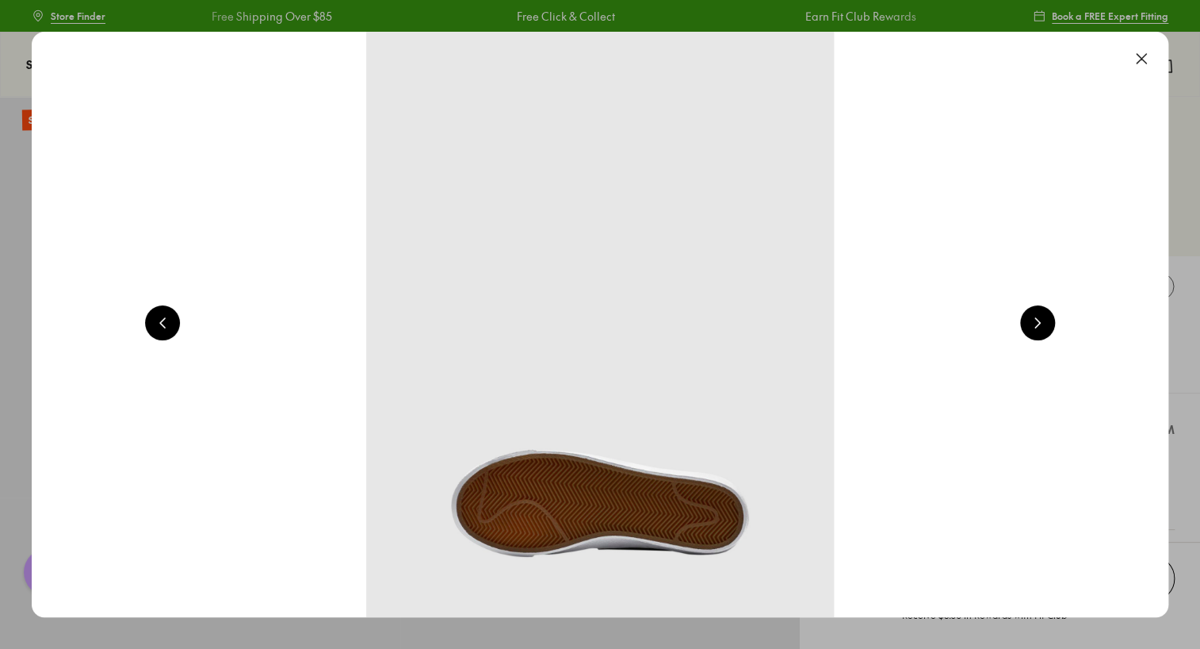
scroll to position [0, 2286]
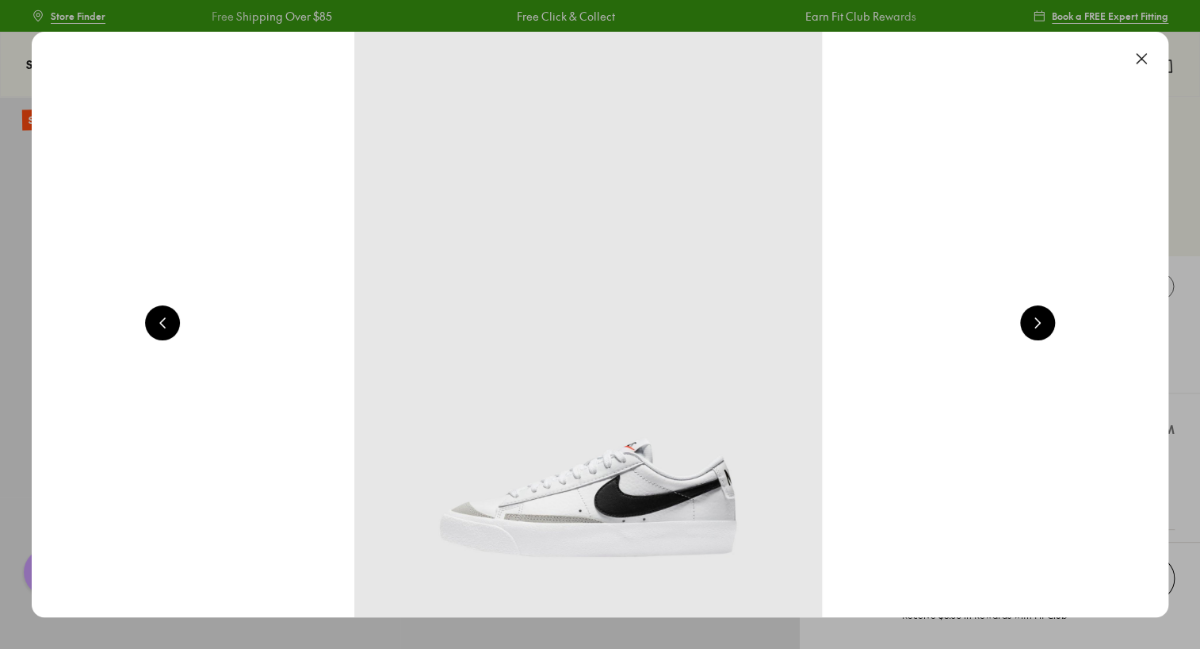
click at [1037, 332] on button at bounding box center [1037, 322] width 35 height 35
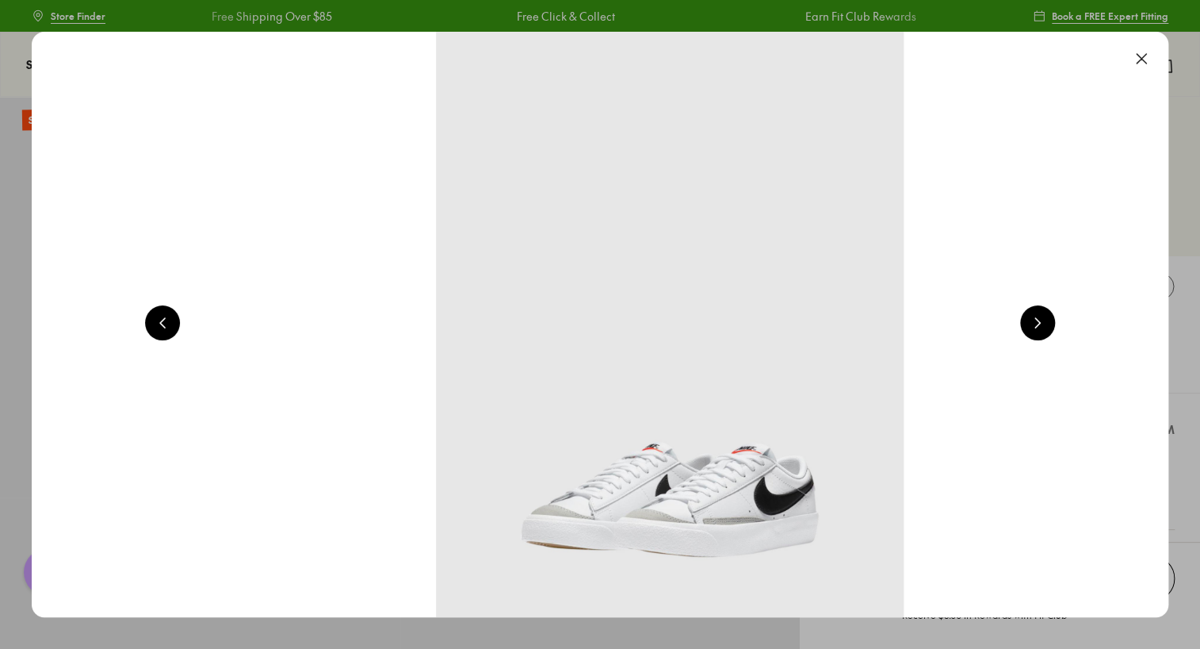
click at [1037, 331] on button at bounding box center [1037, 322] width 35 height 35
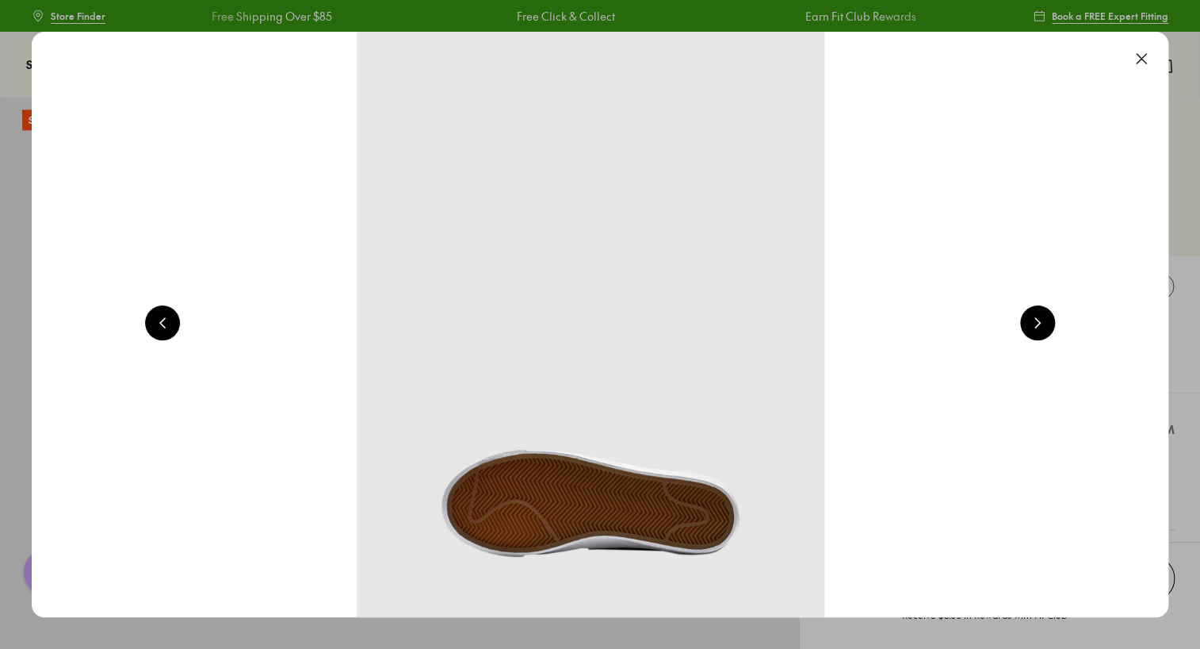
scroll to position [0, 4572]
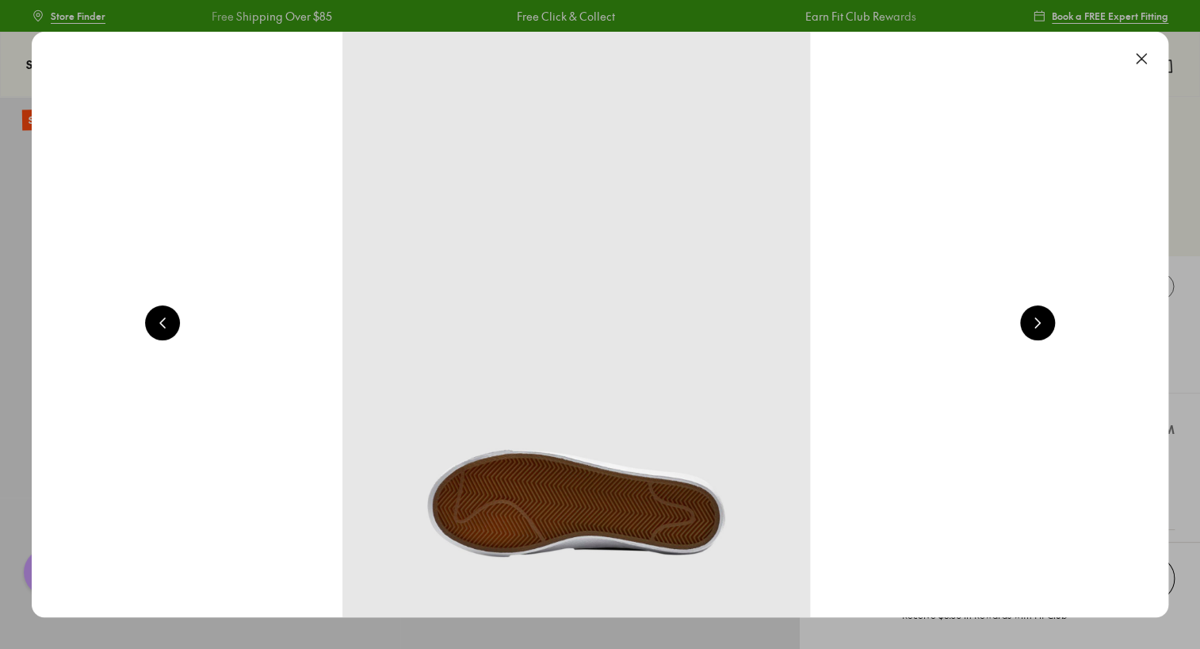
click at [1141, 58] on button at bounding box center [1141, 58] width 35 height 35
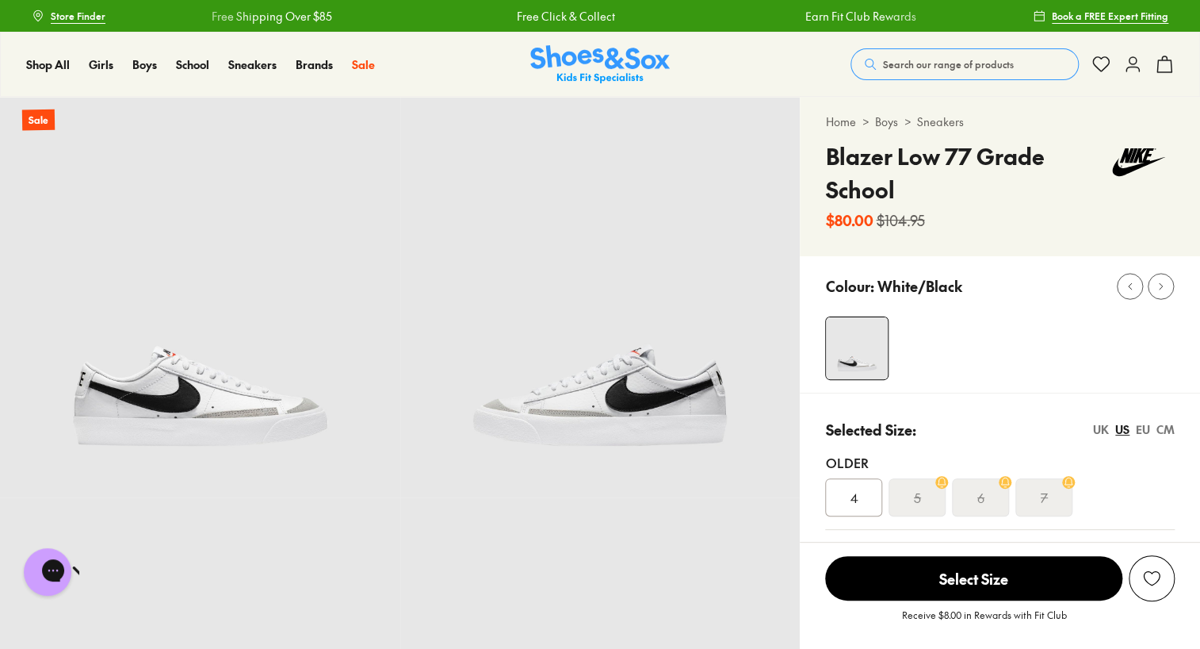
scroll to position [0, 0]
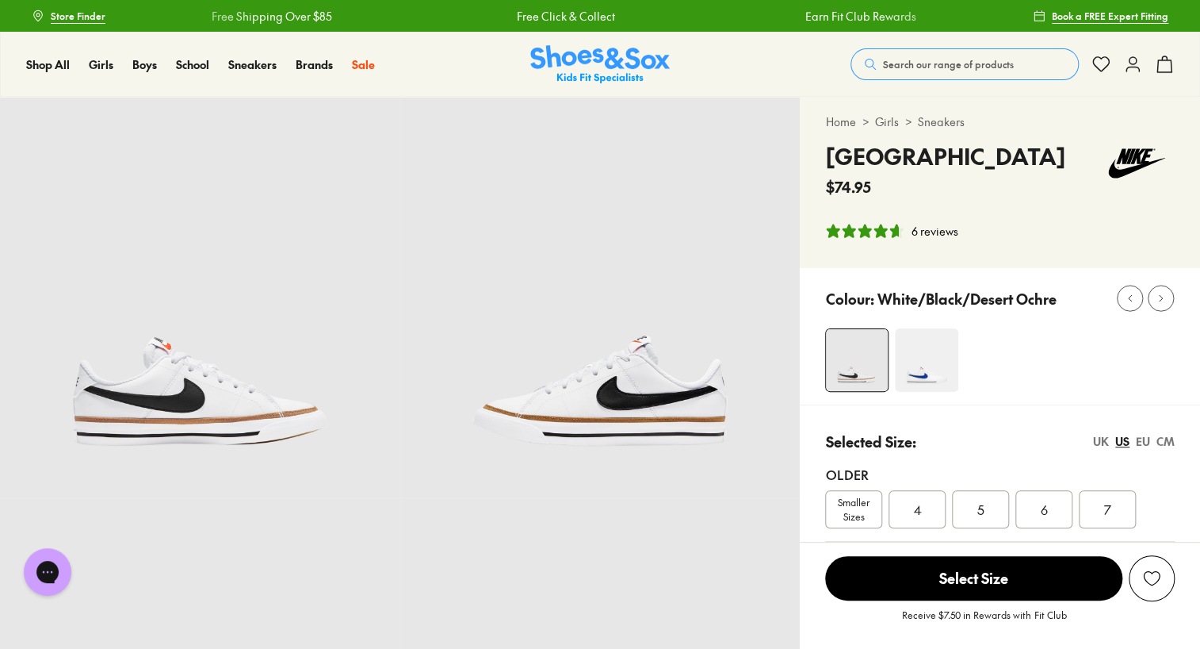
click at [927, 372] on img at bounding box center [926, 359] width 63 height 63
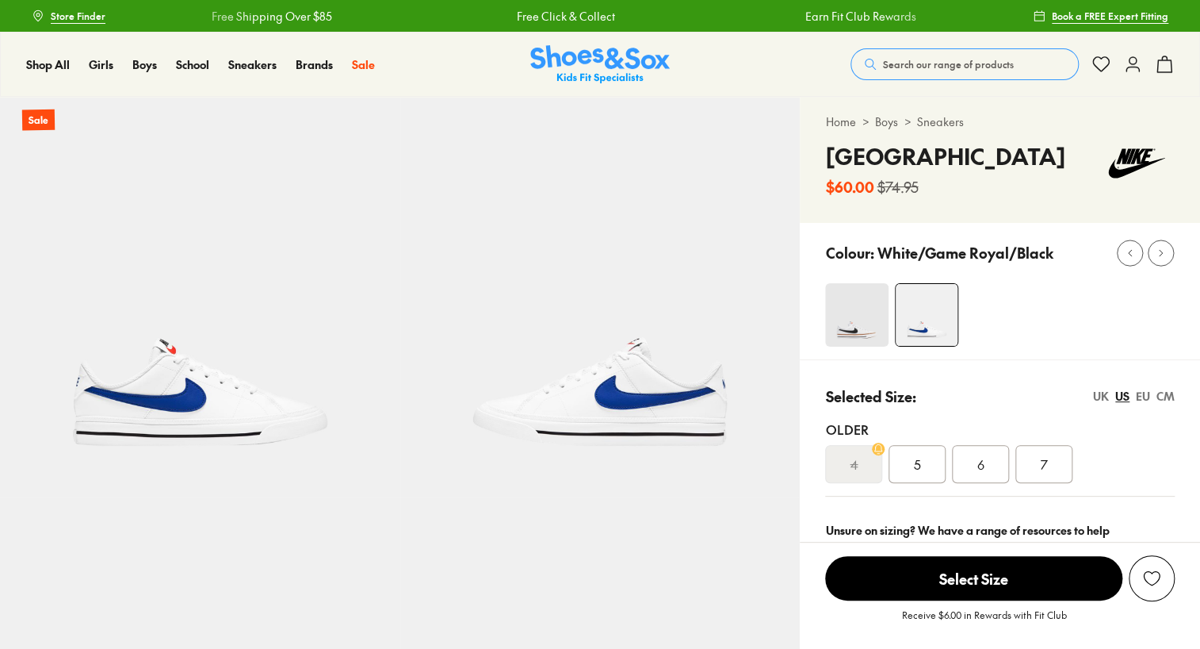
select select "*"
click at [1106, 404] on div "UK" at bounding box center [1101, 396] width 16 height 17
click at [1139, 404] on div "EU" at bounding box center [1143, 396] width 14 height 17
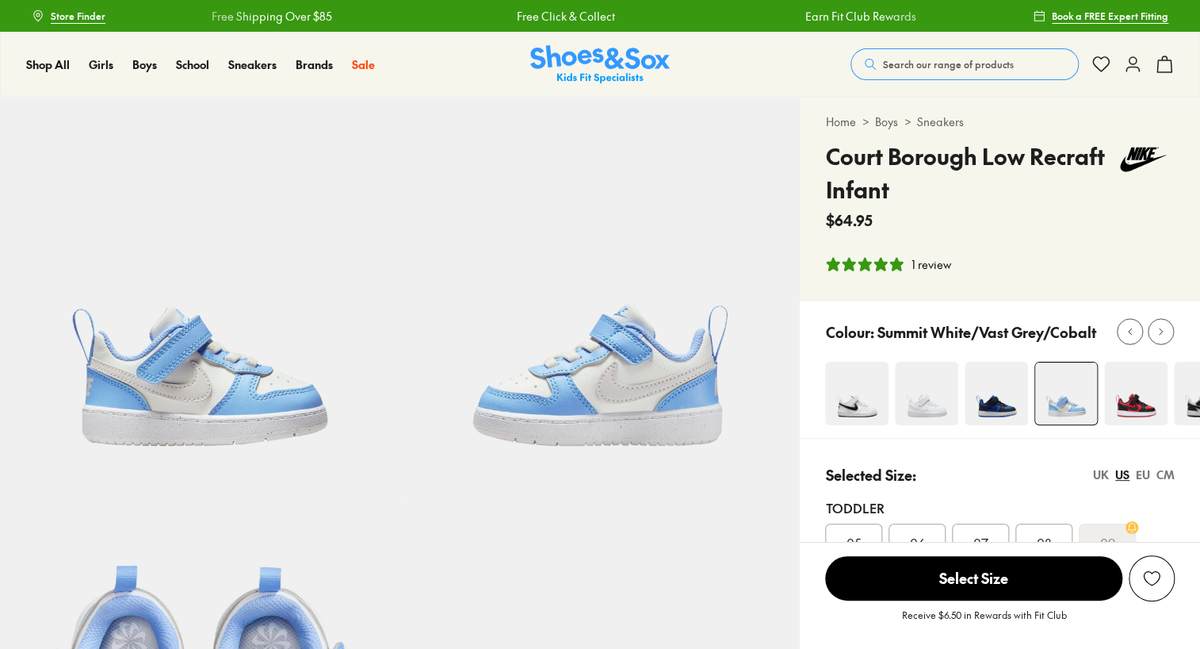
select select "*"
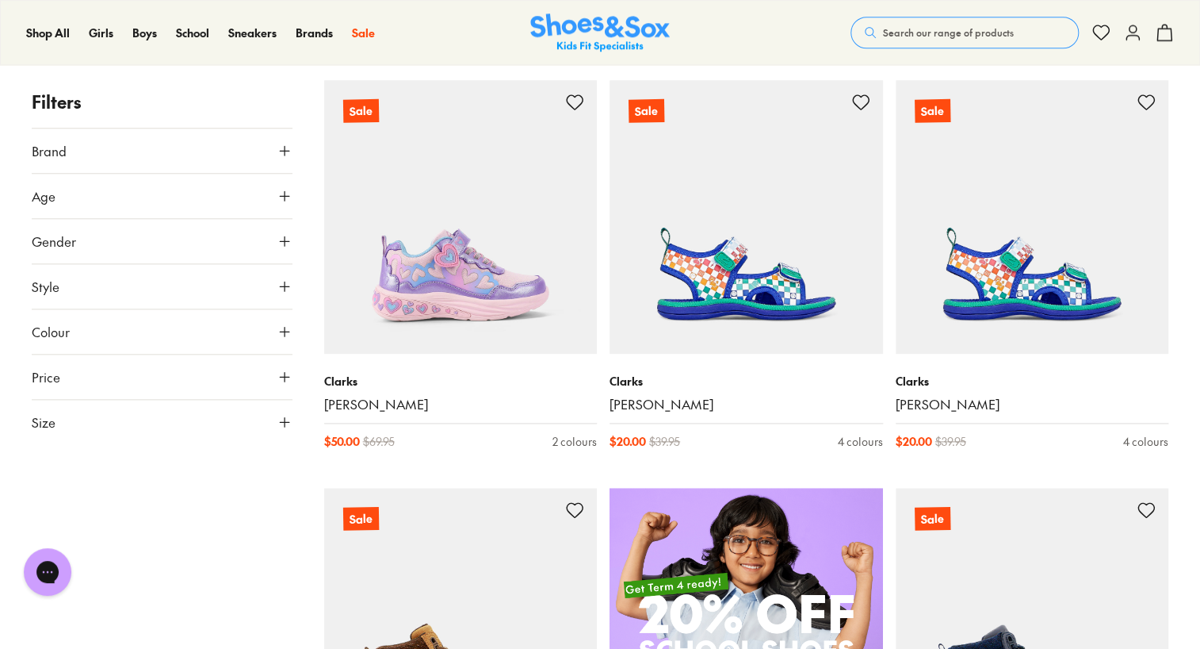
scroll to position [732, 0]
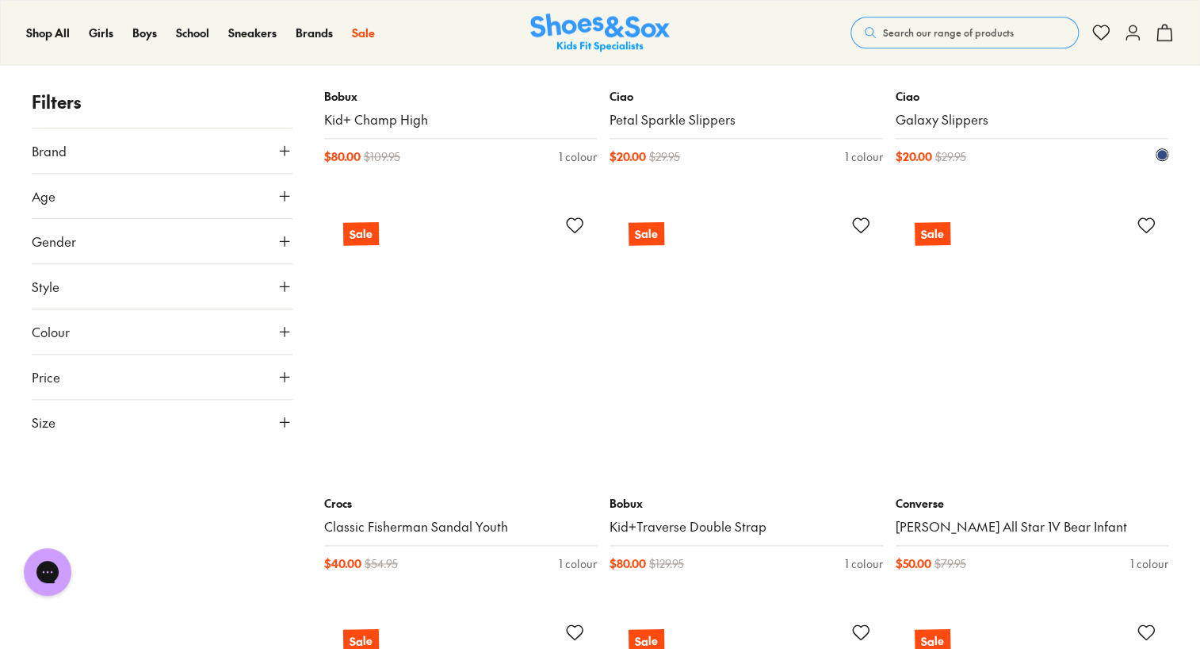
scroll to position [6684, 0]
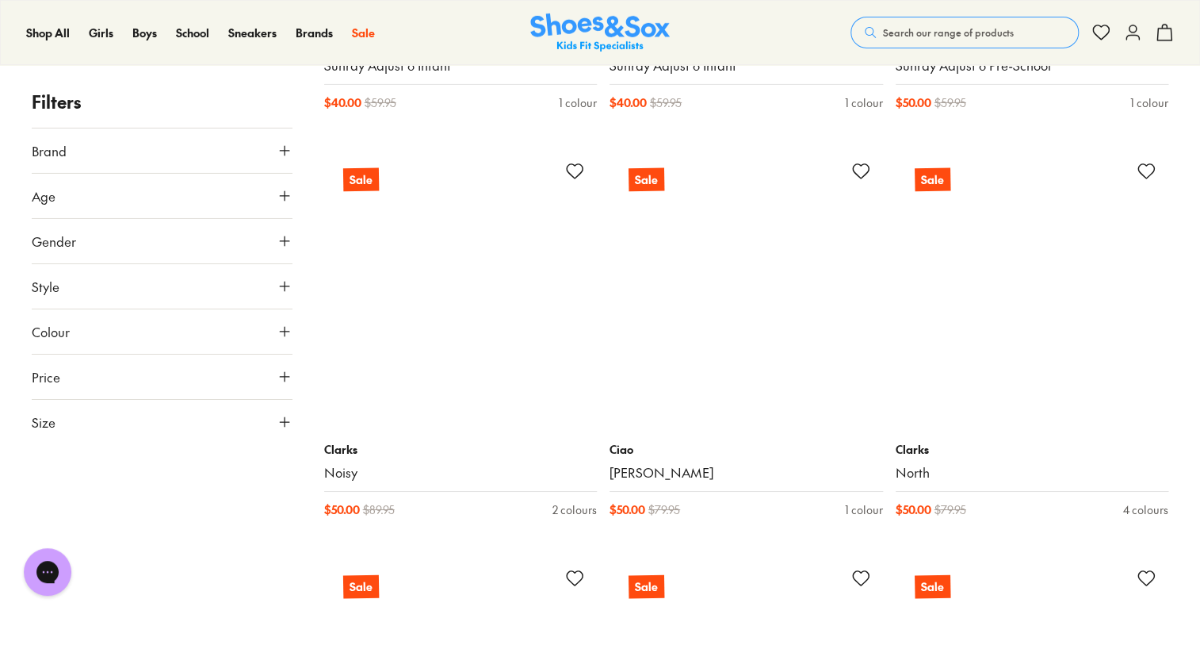
scroll to position [11759, 0]
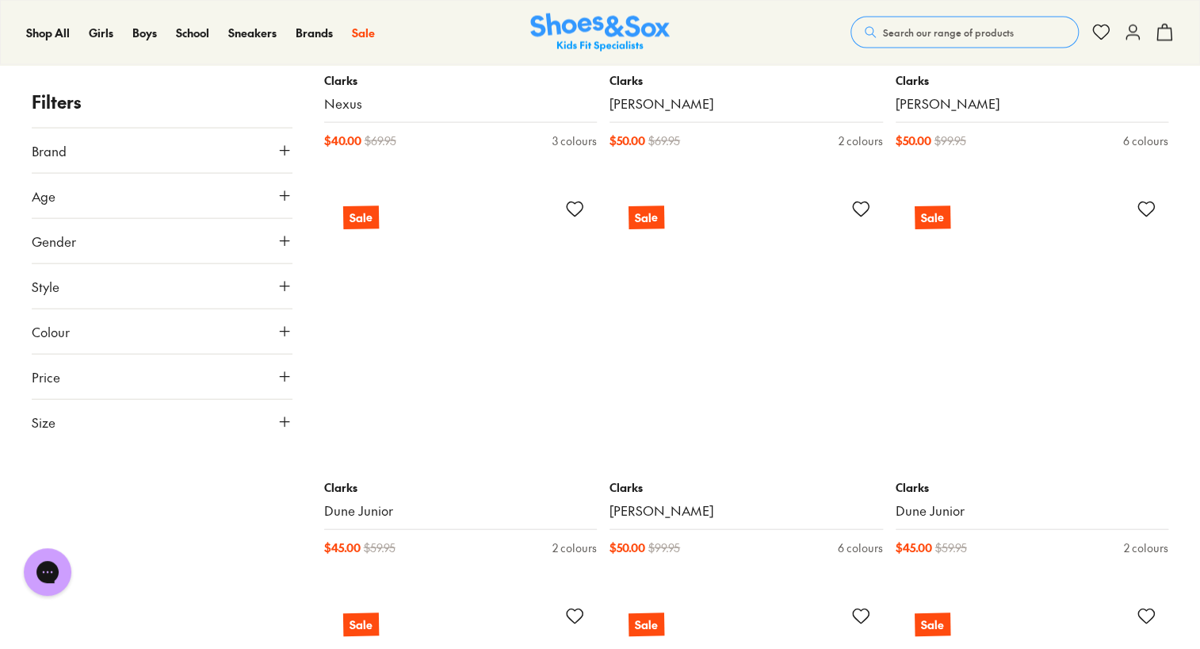
scroll to position [13424, 0]
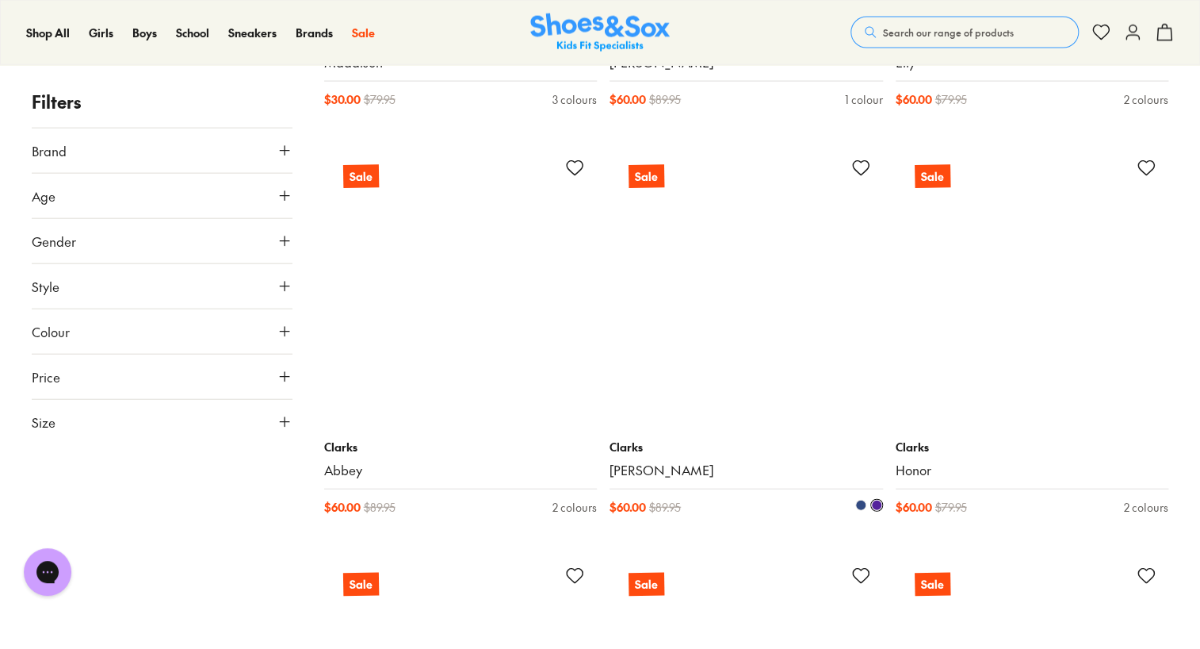
scroll to position [19926, 0]
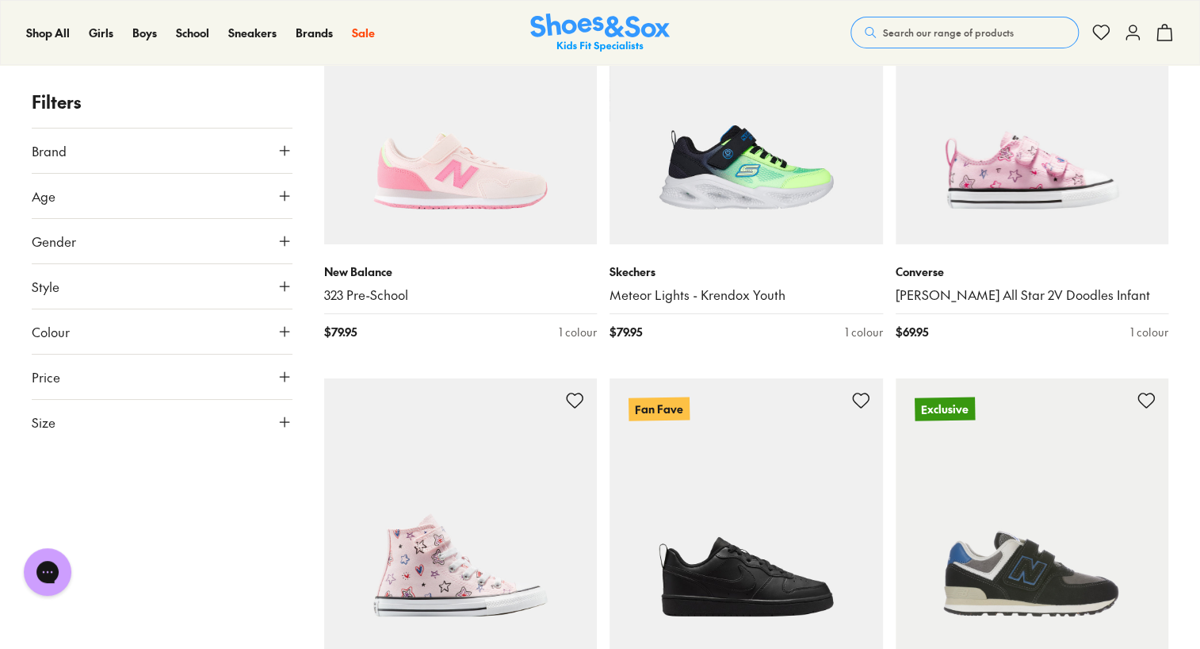
scroll to position [2828, 0]
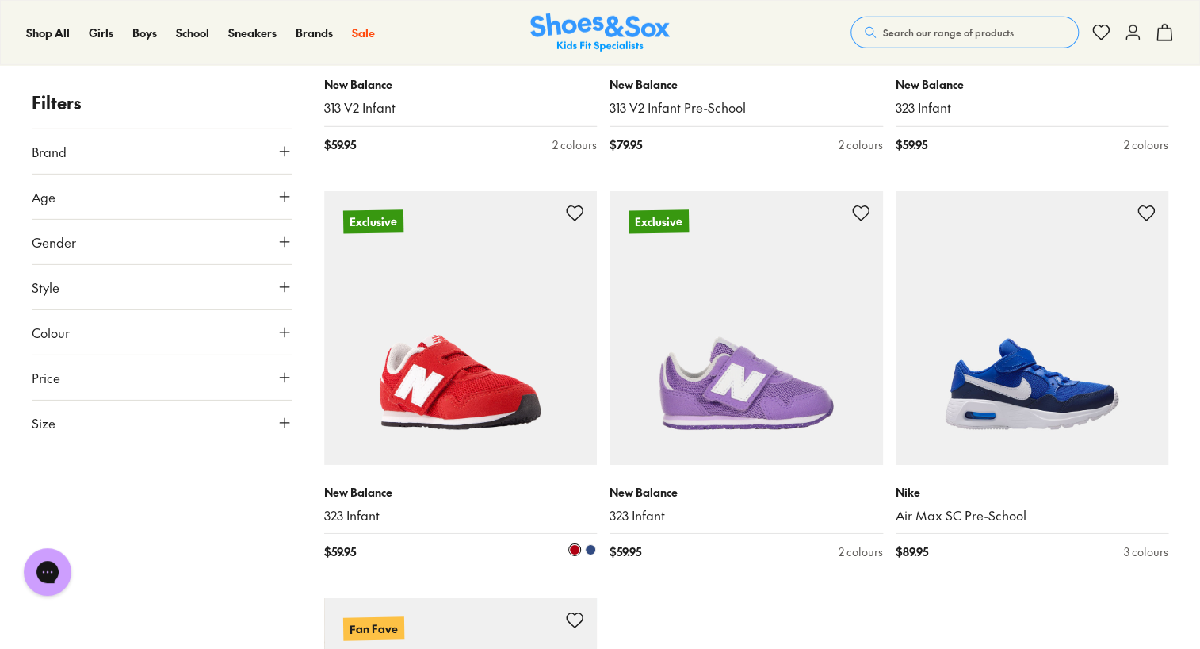
scroll to position [8795, 0]
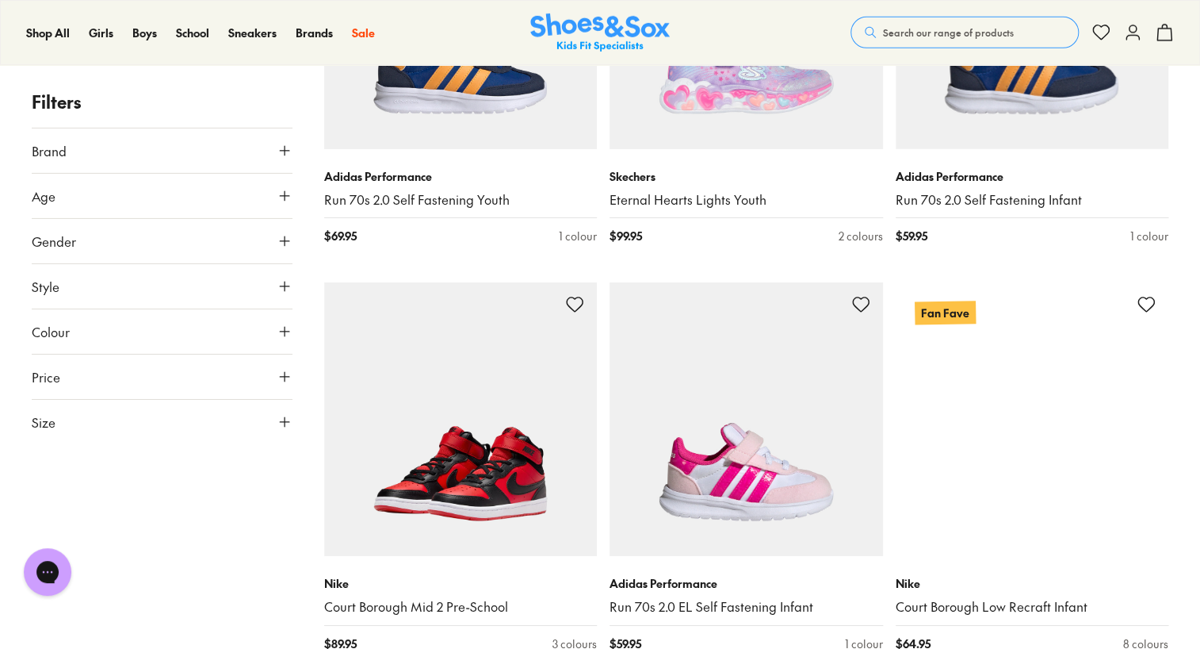
scroll to position [11333, 0]
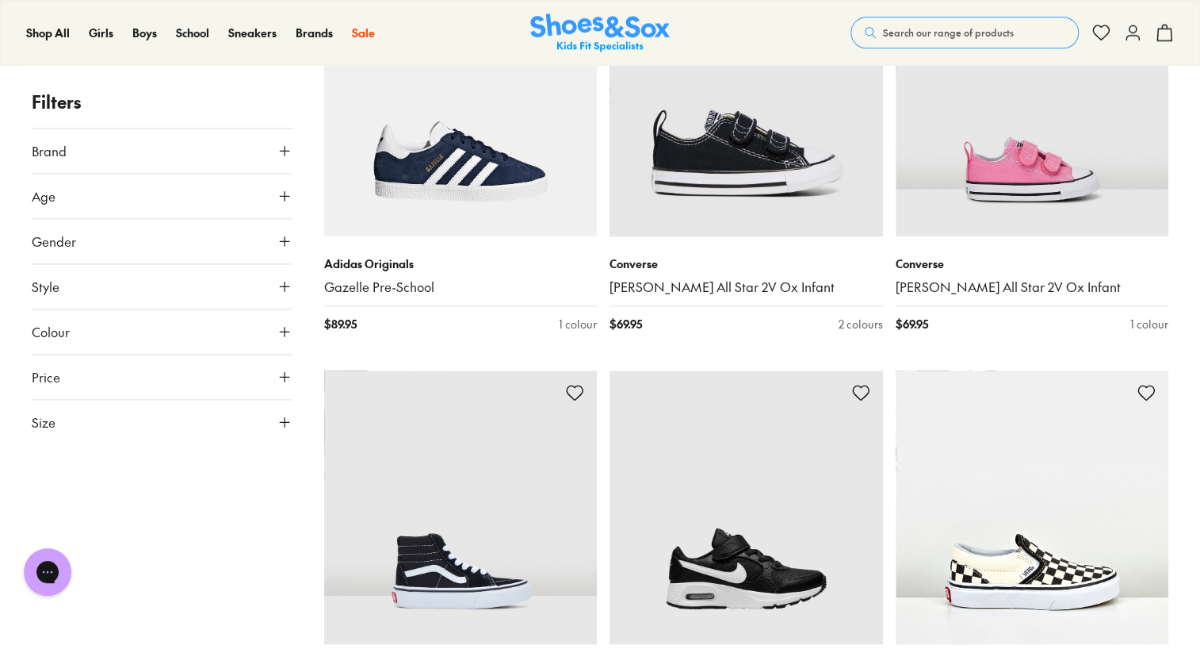
scroll to position [15838, 0]
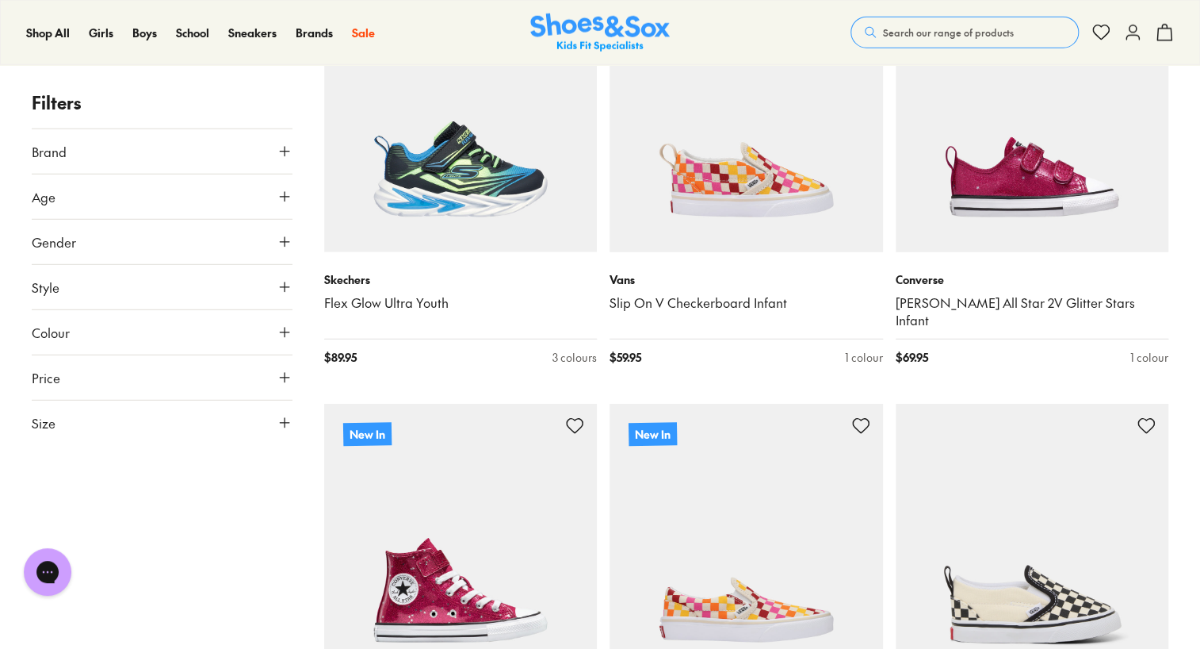
scroll to position [16782, 0]
